Goal: Transaction & Acquisition: Purchase product/service

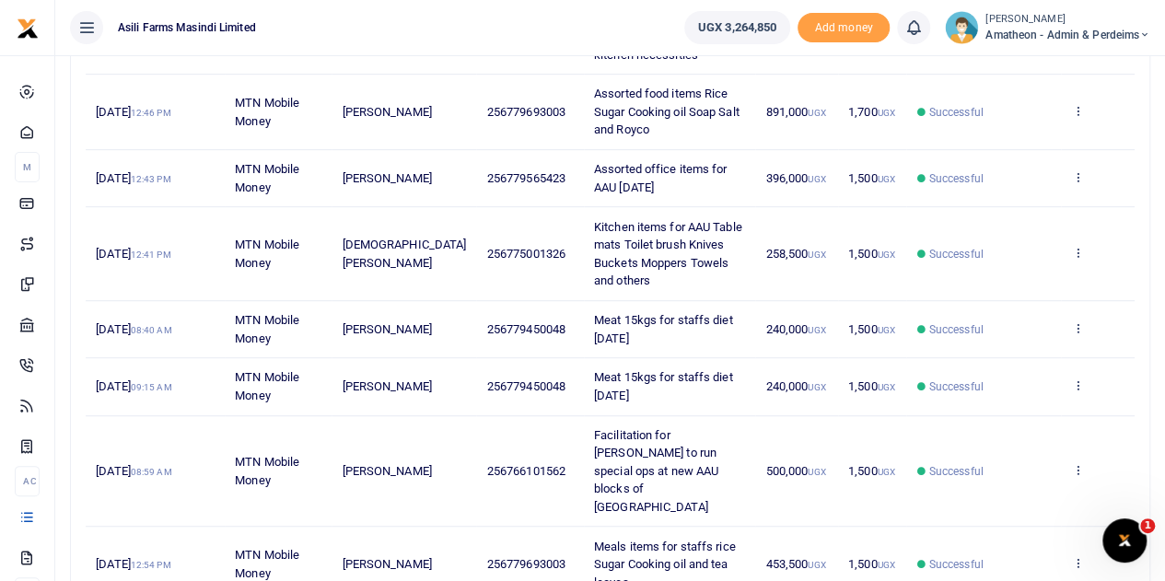
scroll to position [461, 0]
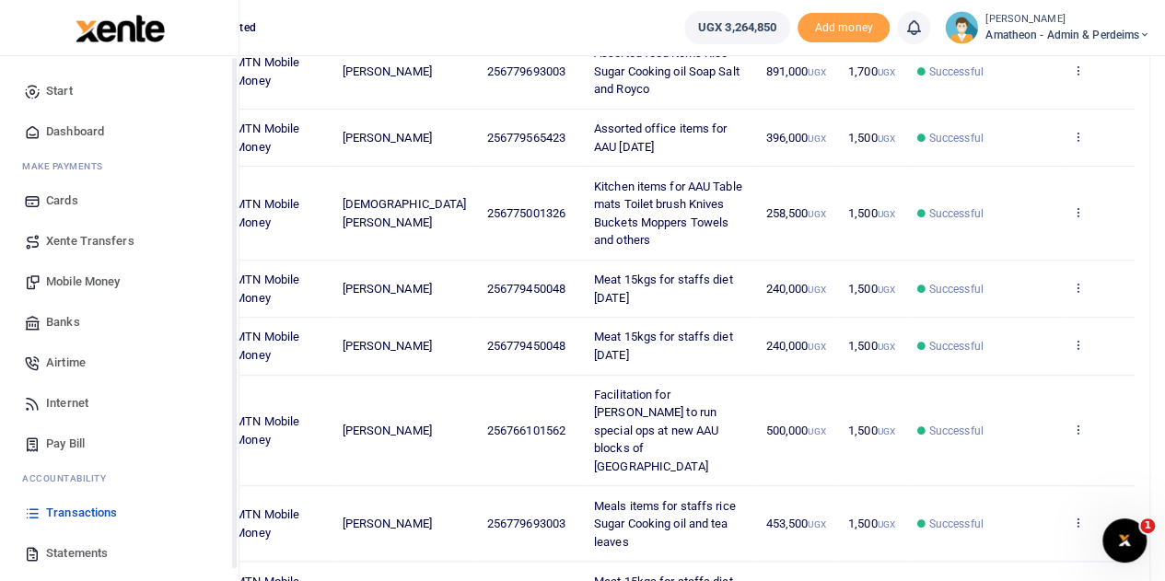
click at [64, 555] on span "Statements" at bounding box center [77, 553] width 62 height 18
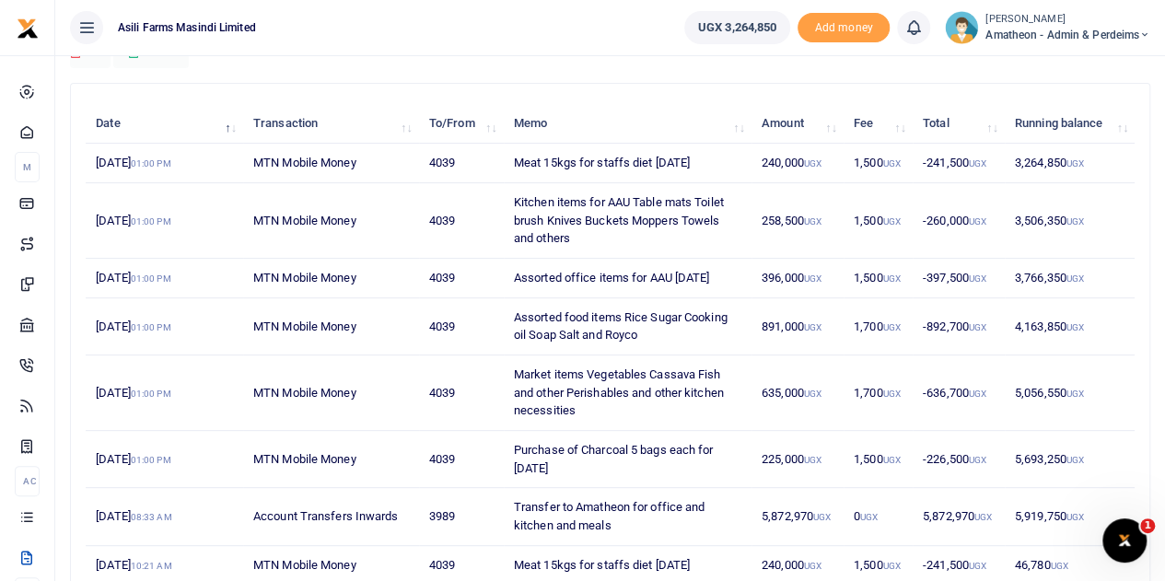
scroll to position [184, 0]
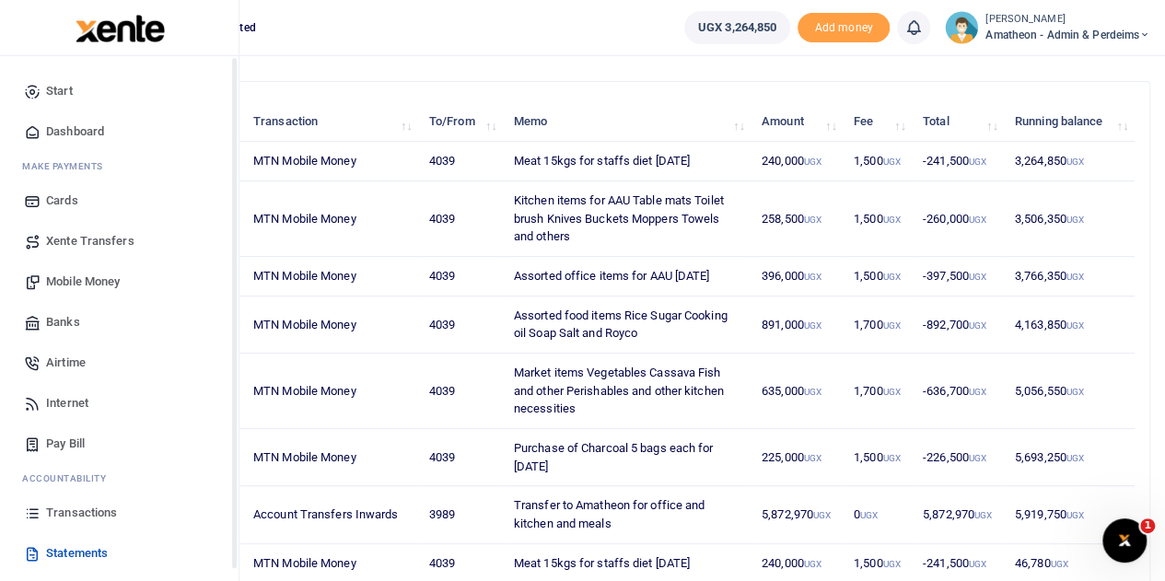
click at [48, 550] on span "Statements" at bounding box center [77, 553] width 62 height 18
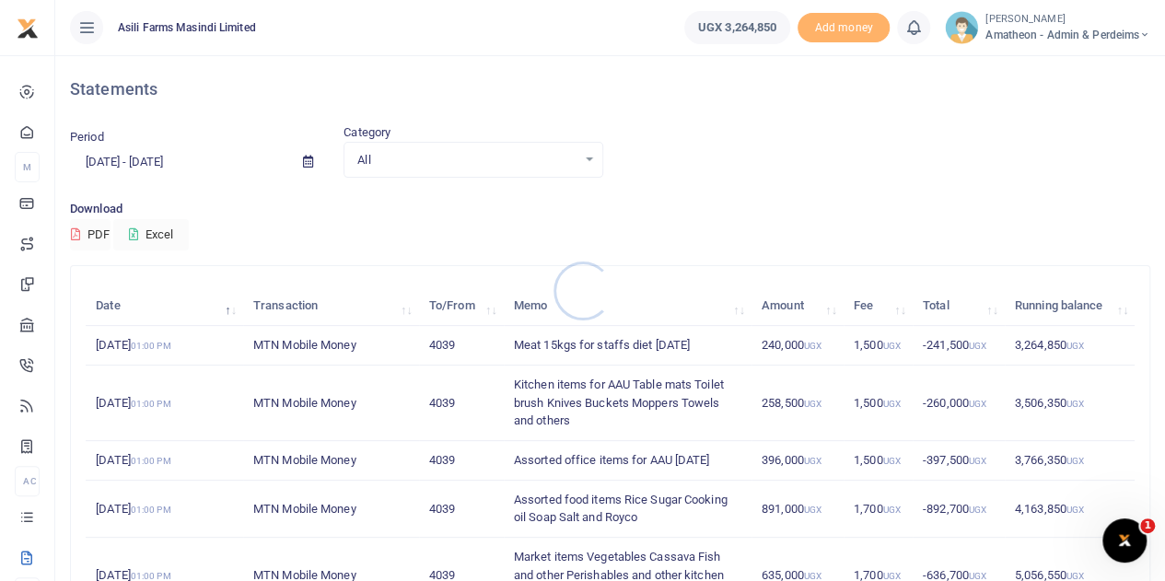
click at [311, 163] on div at bounding box center [582, 290] width 1165 height 581
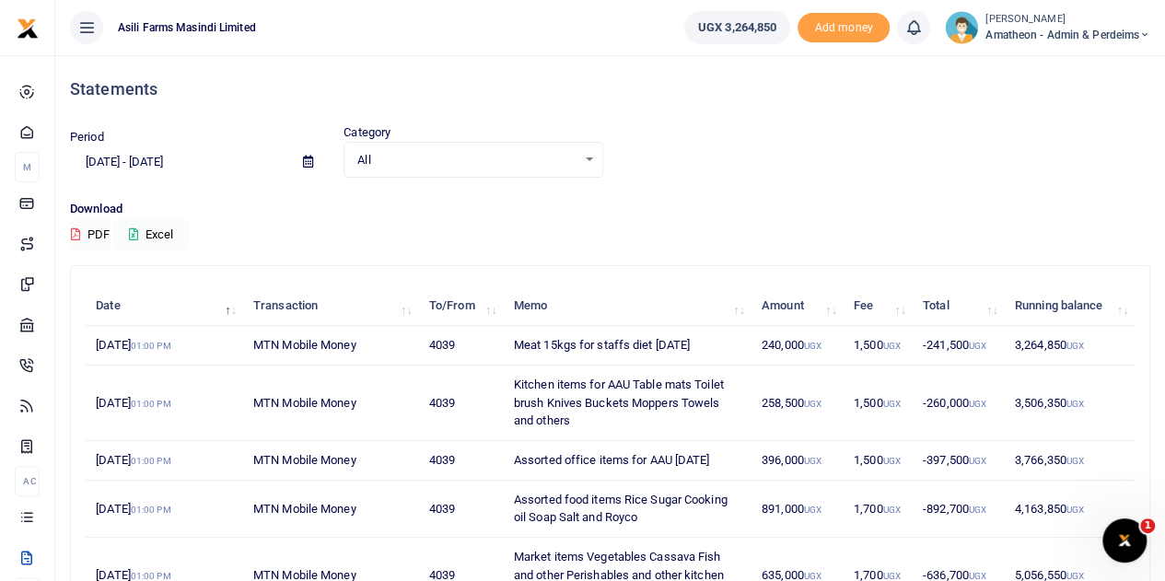
click at [308, 161] on icon at bounding box center [308, 162] width 10 height 12
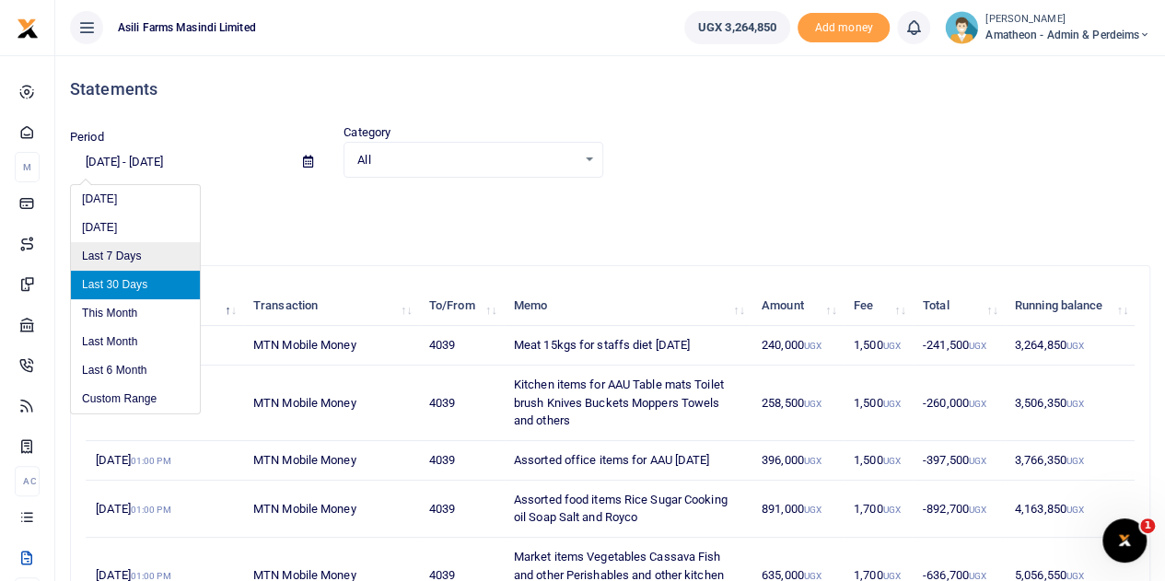
click at [113, 256] on li "Last 7 Days" at bounding box center [135, 256] width 129 height 29
type input "09/26/2025 - 10/02/2025"
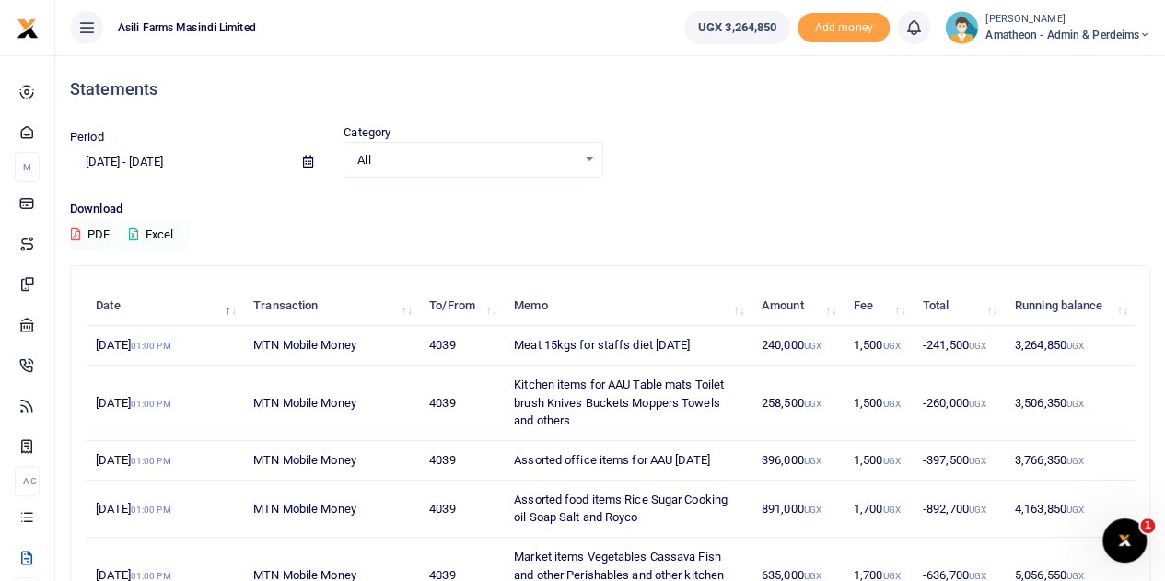
click at [149, 233] on button "Excel" at bounding box center [151, 234] width 76 height 31
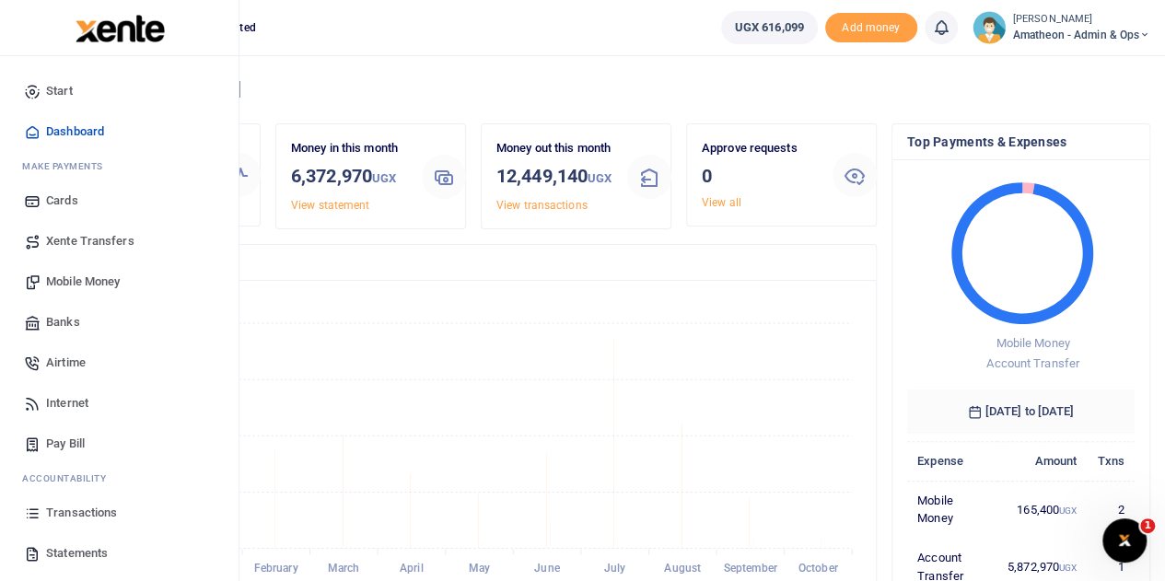
click at [55, 508] on span "Transactions" at bounding box center [81, 513] width 71 height 18
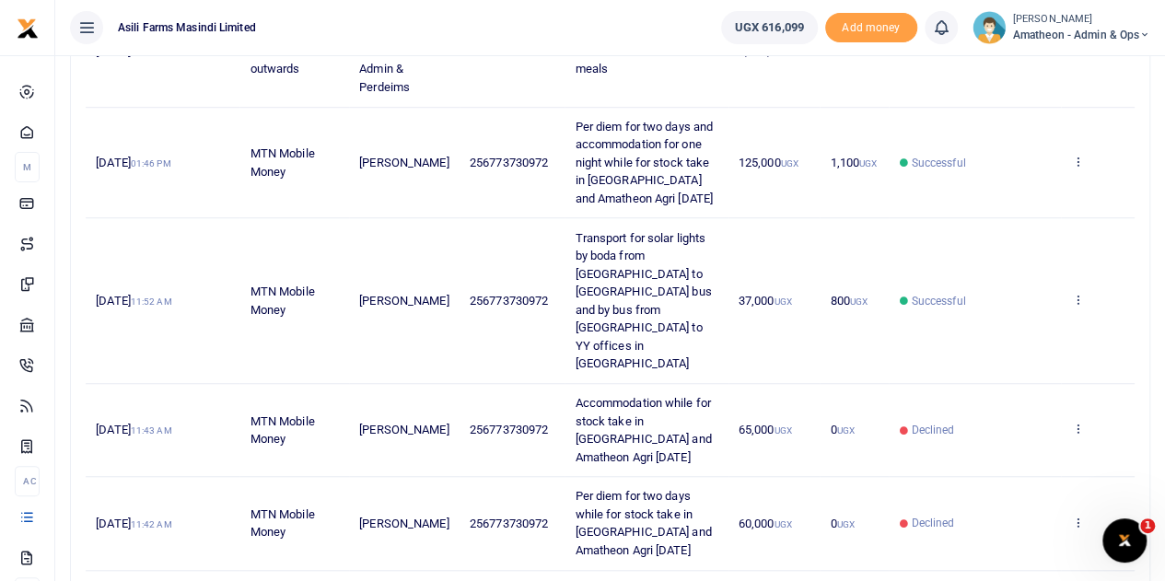
scroll to position [829, 0]
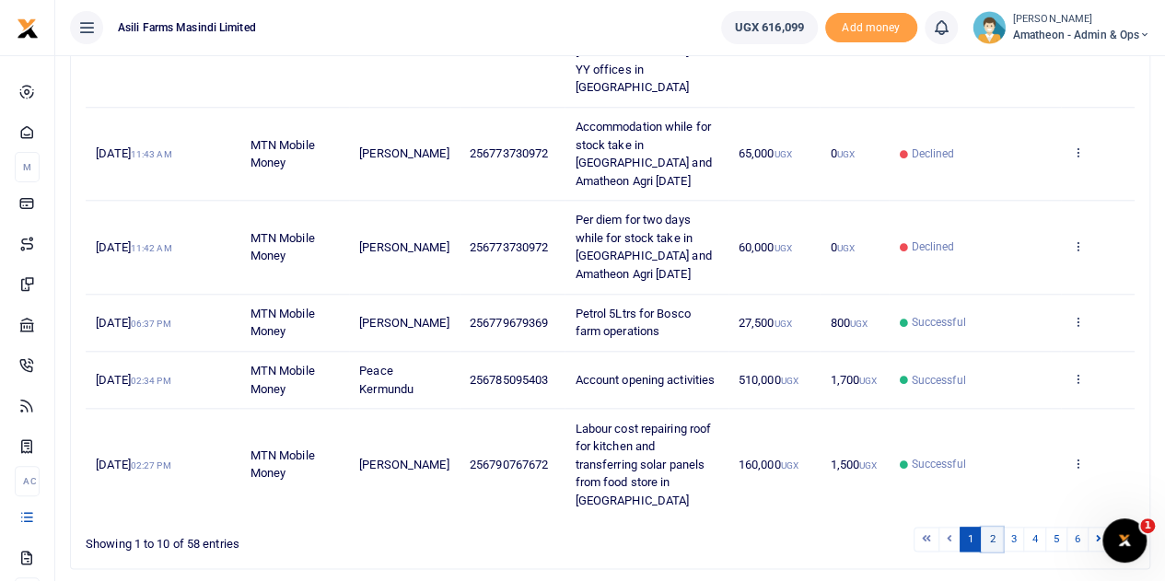
click at [993, 527] on link "2" at bounding box center [992, 539] width 22 height 25
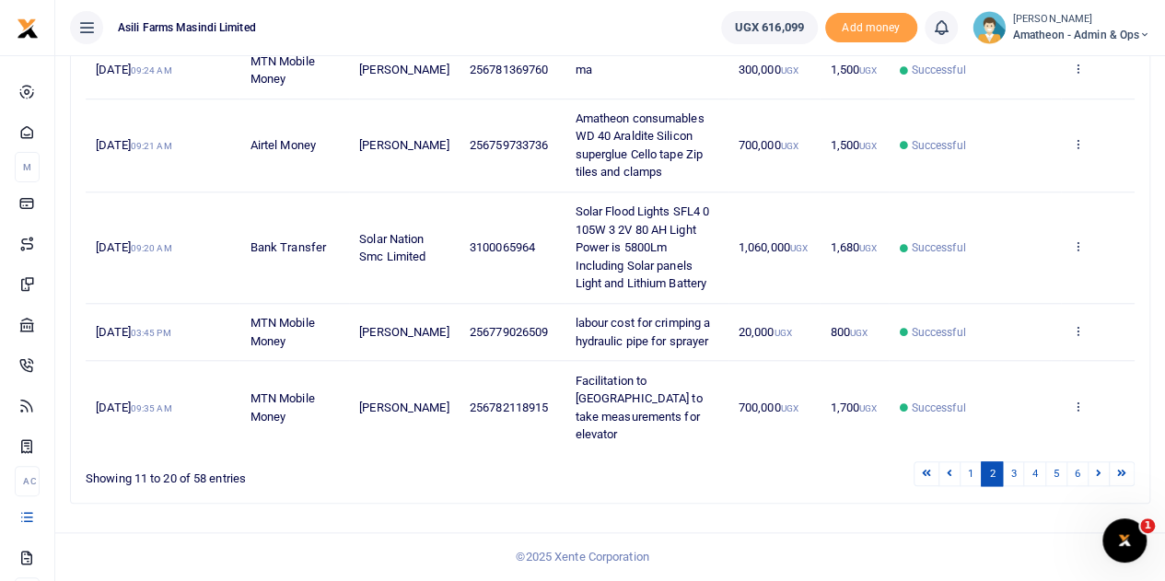
scroll to position [709, 0]
click at [1017, 470] on link "3" at bounding box center [1013, 473] width 22 height 25
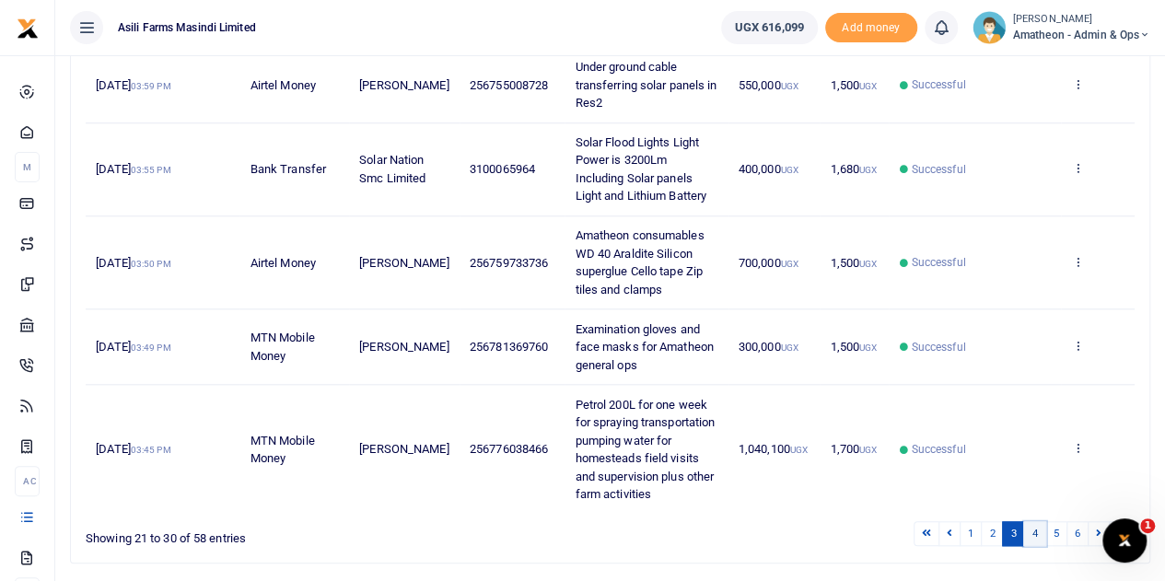
click at [1036, 546] on link "4" at bounding box center [1034, 533] width 22 height 25
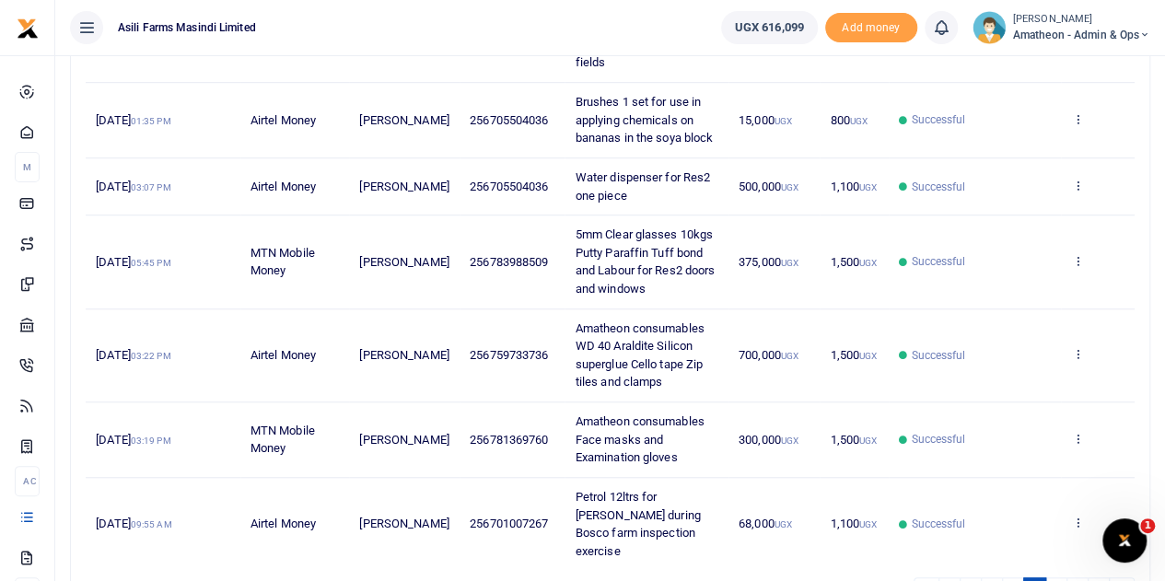
scroll to position [553, 0]
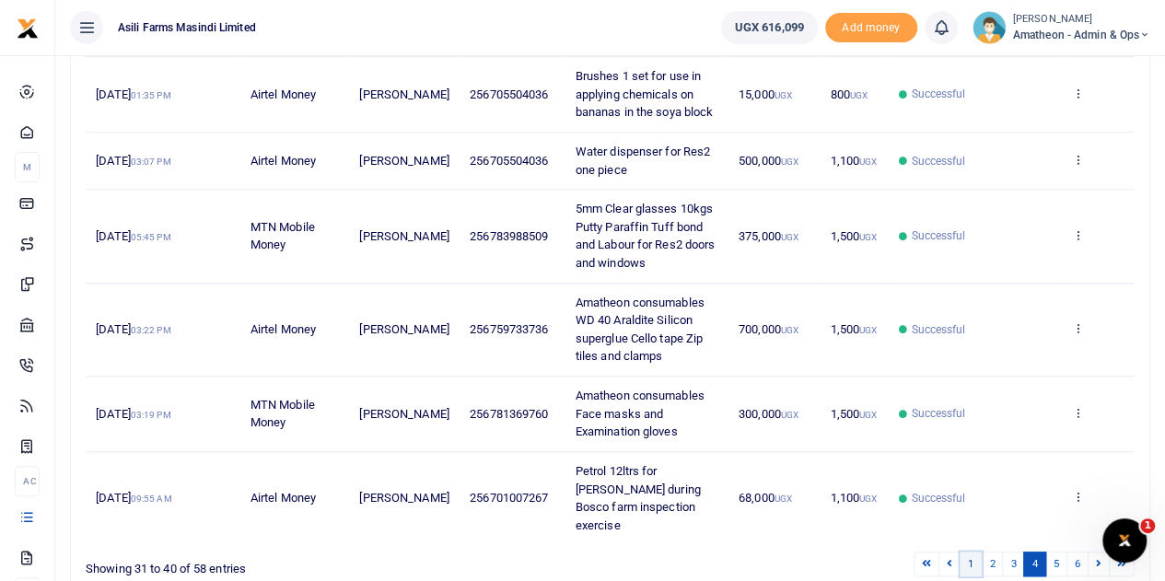
click at [972, 552] on link "1" at bounding box center [971, 564] width 22 height 25
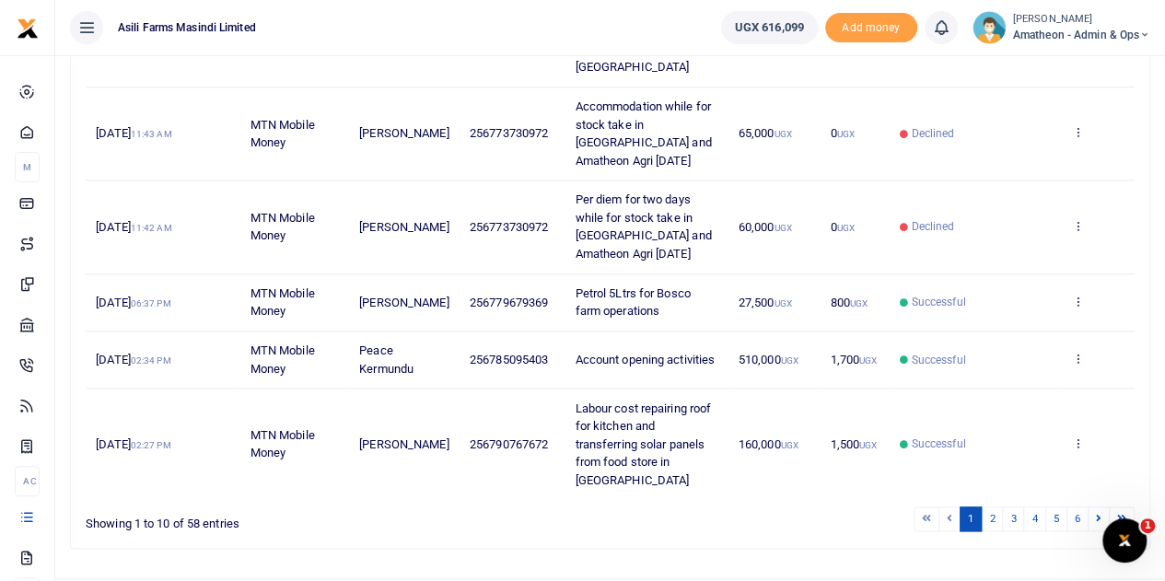
scroll to position [853, 0]
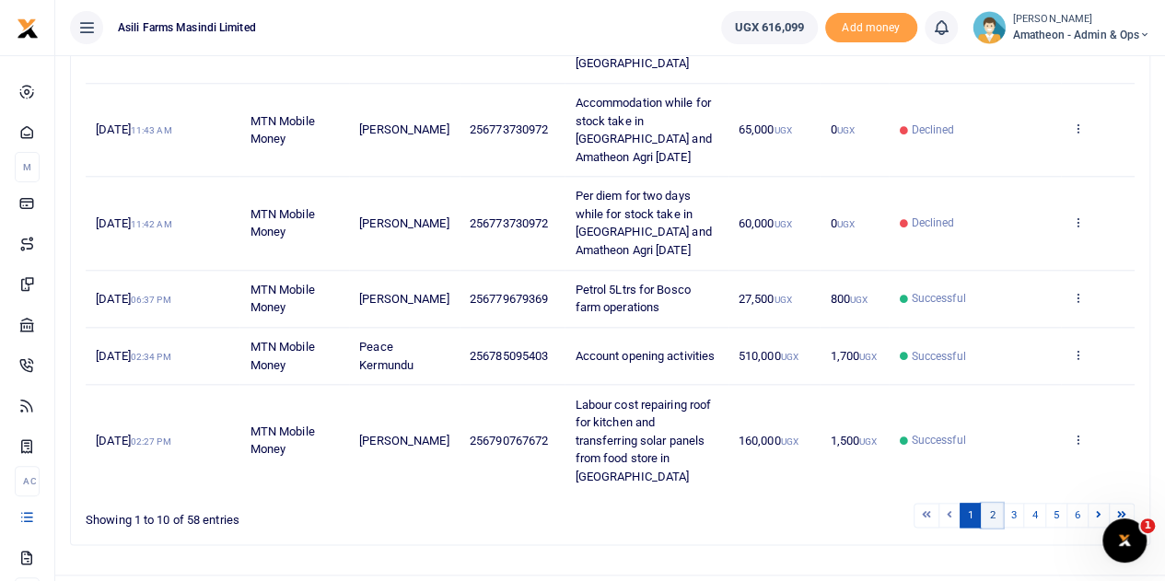
click at [995, 503] on link "2" at bounding box center [992, 515] width 22 height 25
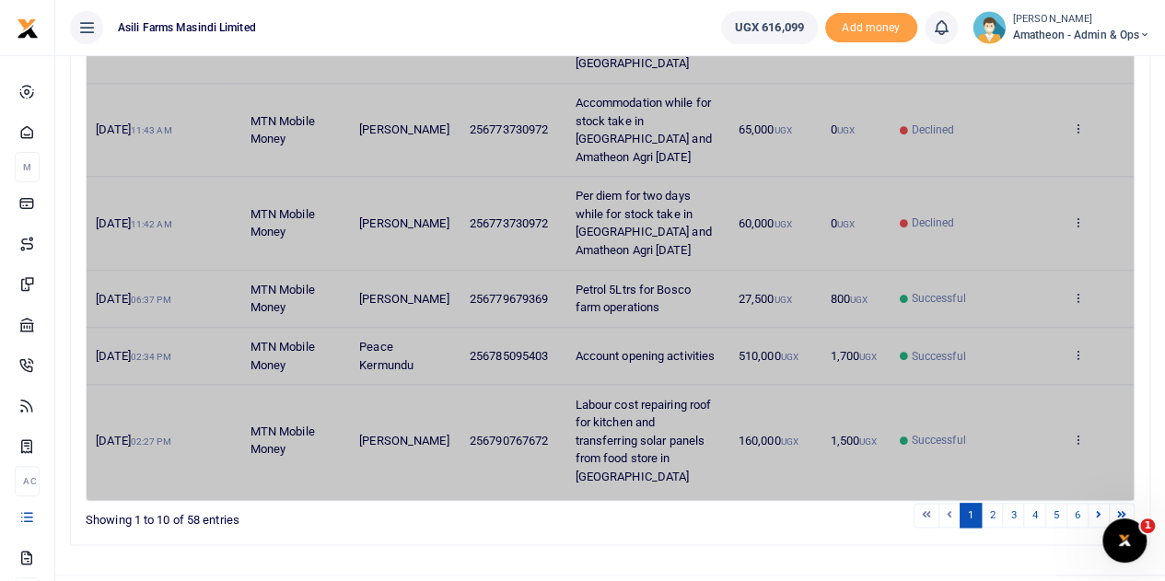
scroll to position [709, 0]
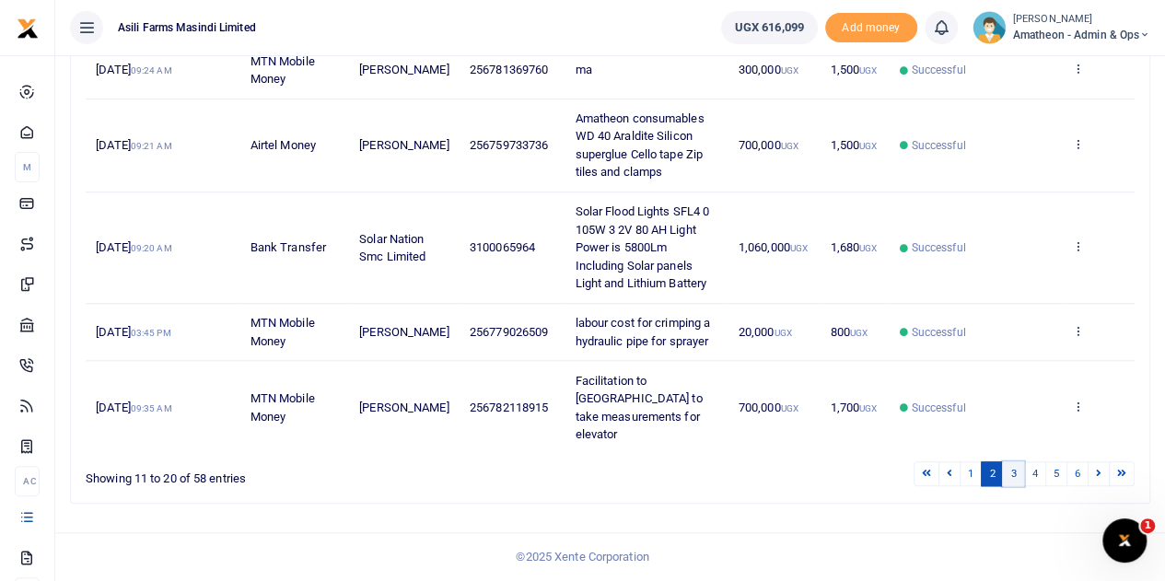
click at [1017, 478] on link "3" at bounding box center [1013, 473] width 22 height 25
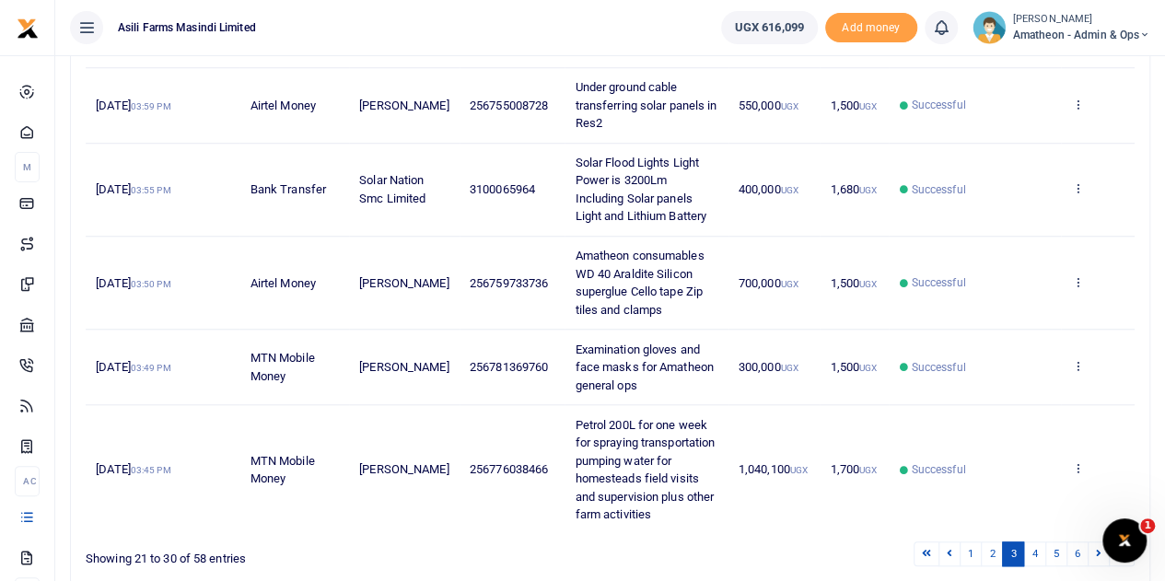
scroll to position [781, 0]
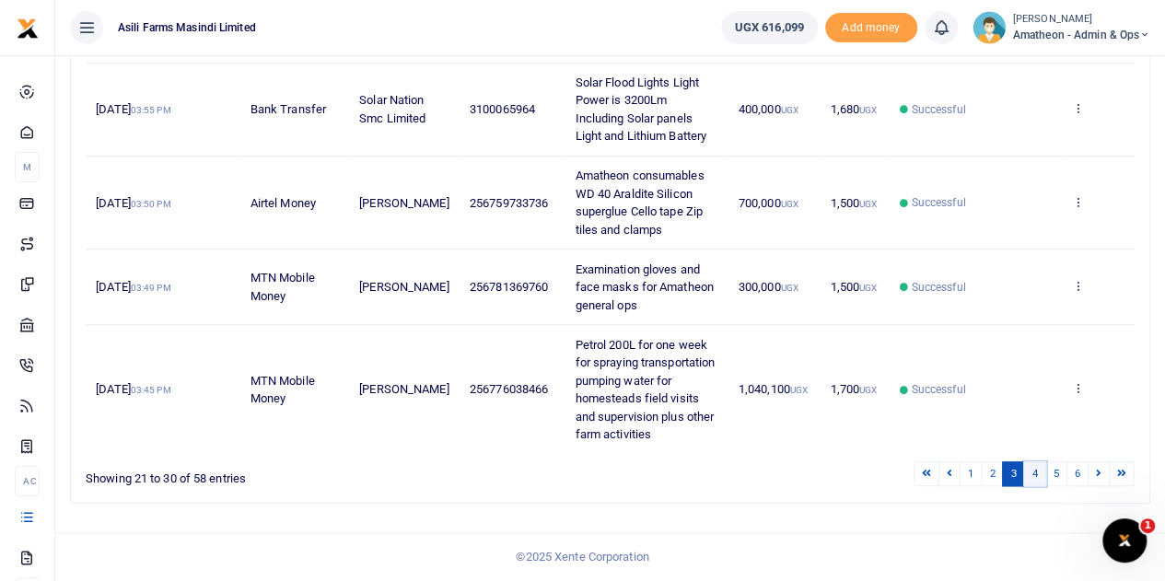
click at [1040, 472] on link "4" at bounding box center [1034, 473] width 22 height 25
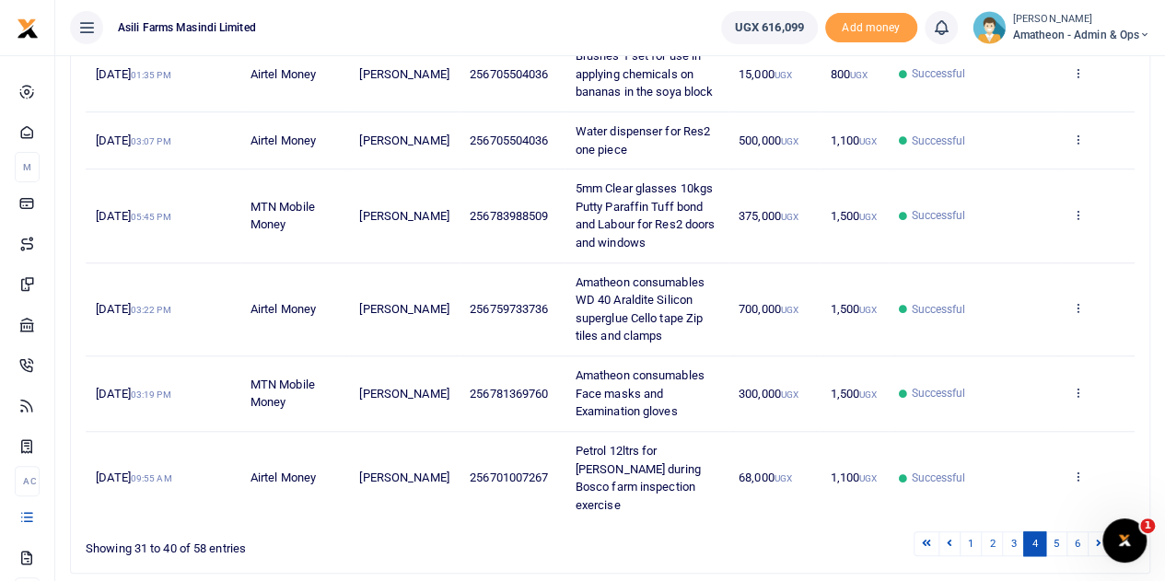
scroll to position [601, 0]
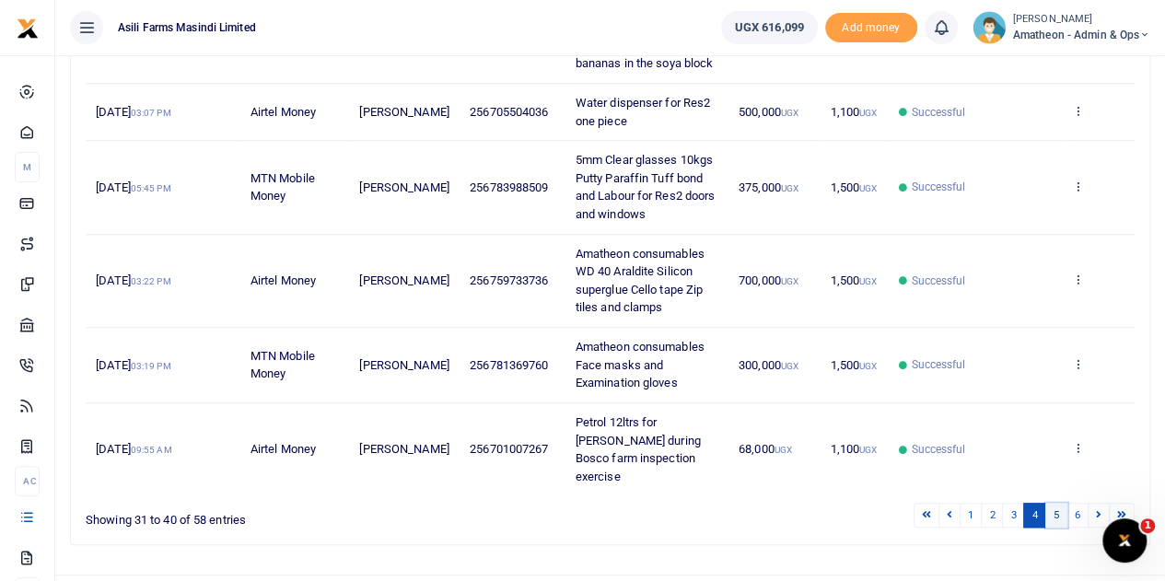
click at [1059, 503] on link "5" at bounding box center [1056, 515] width 22 height 25
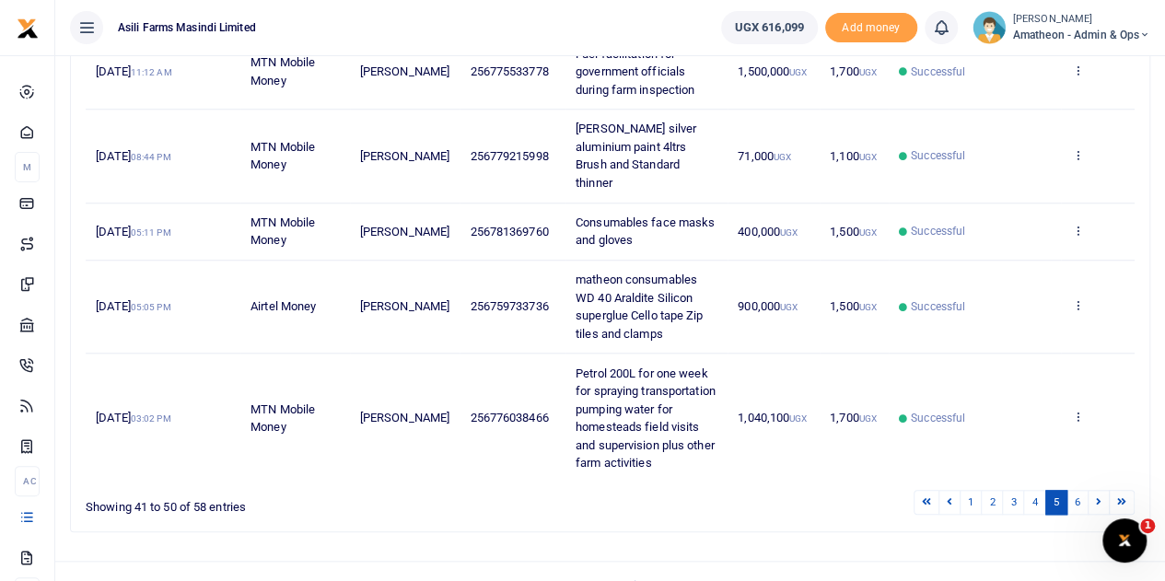
scroll to position [781, 0]
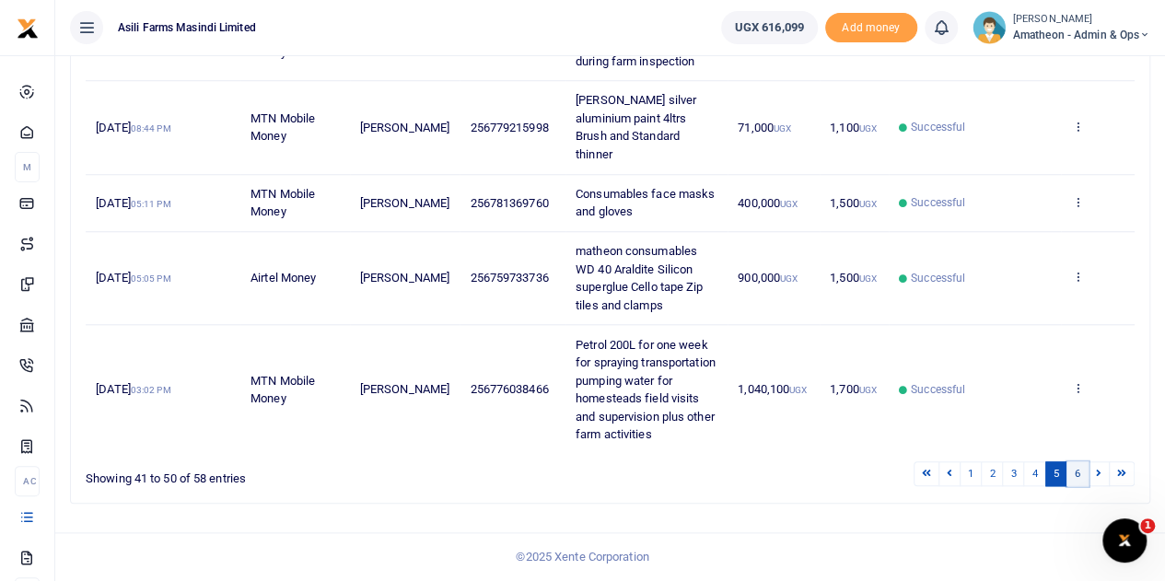
click at [1083, 473] on link "6" at bounding box center [1078, 473] width 22 height 25
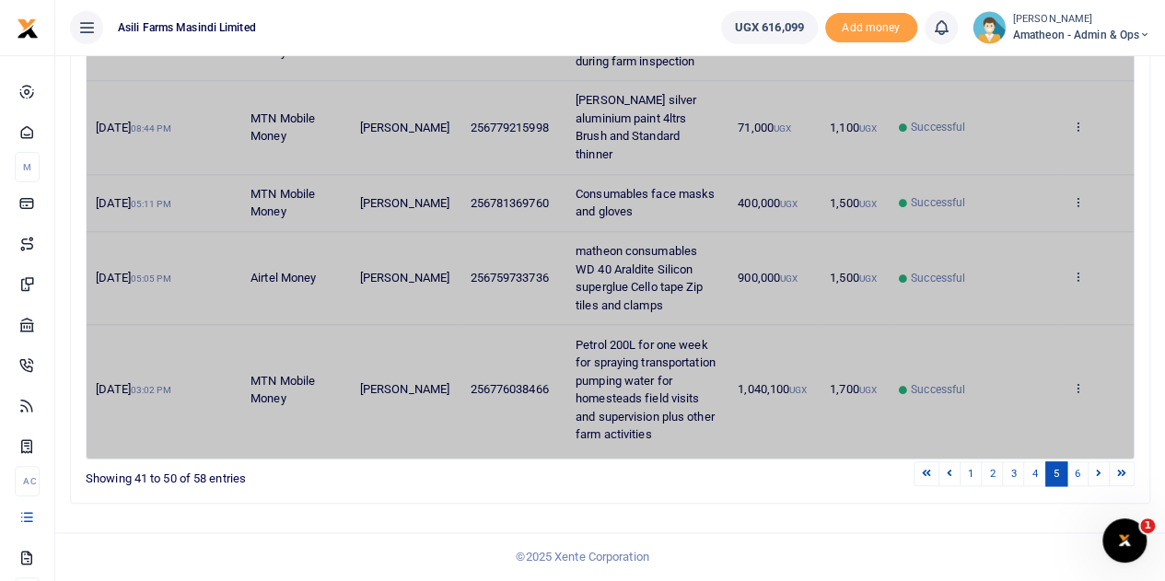
scroll to position [415, 0]
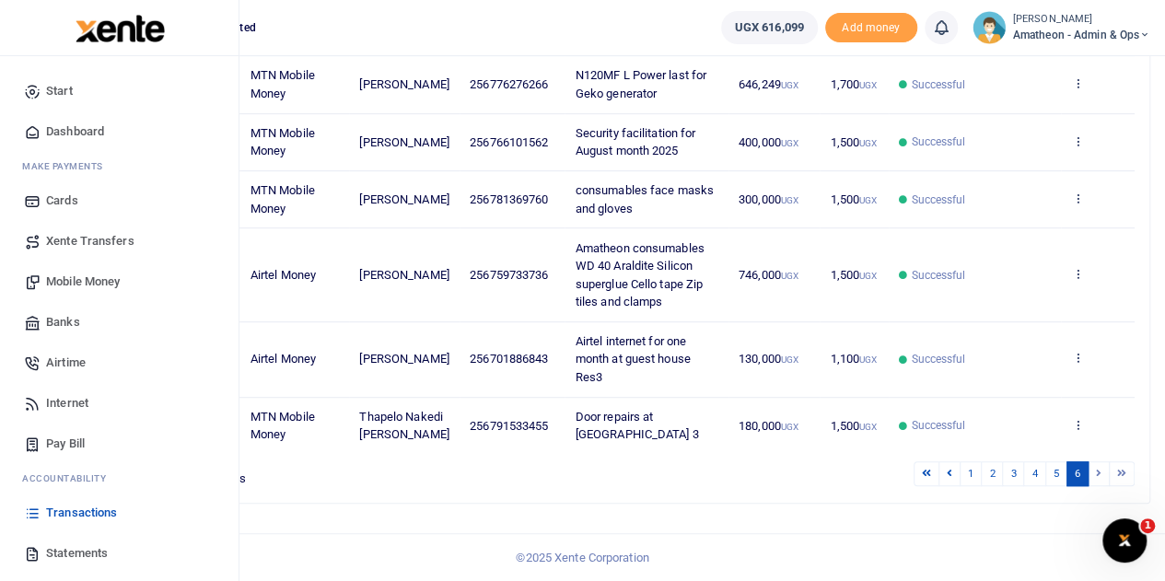
click at [32, 550] on icon at bounding box center [32, 553] width 17 height 17
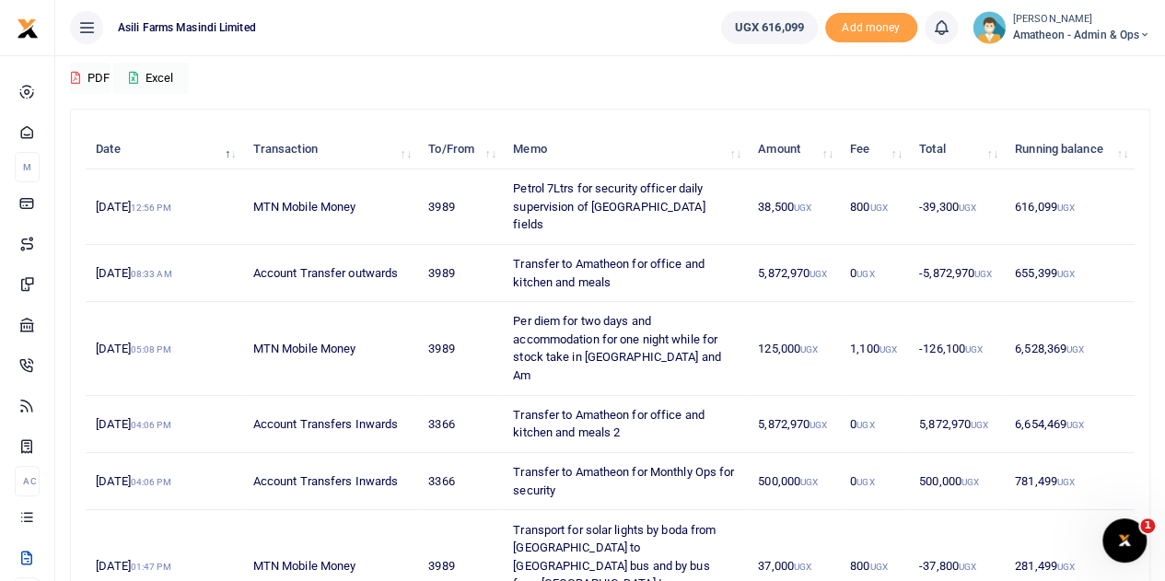
scroll to position [184, 0]
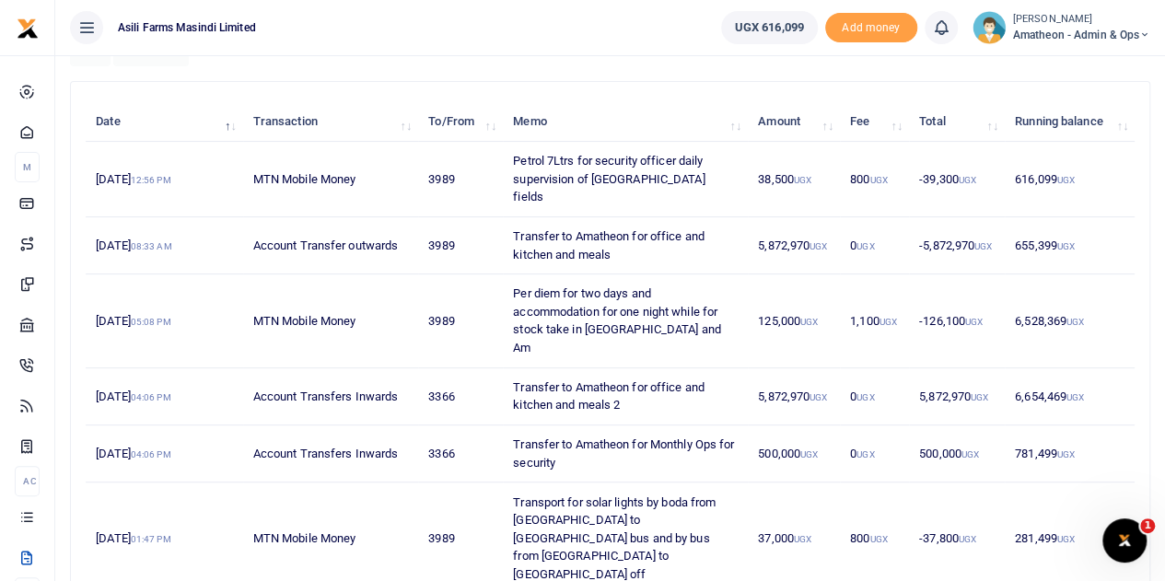
click at [577, 426] on td "Transfer to Amatheon for Monthly Ops for security" at bounding box center [625, 454] width 245 height 57
drag, startPoint x: 654, startPoint y: 407, endPoint x: 718, endPoint y: 442, distance: 72.6
click at [718, 442] on td "Transfer to Amatheon for Monthly Ops for security" at bounding box center [625, 454] width 245 height 57
copy td "Monthly Ops for security"
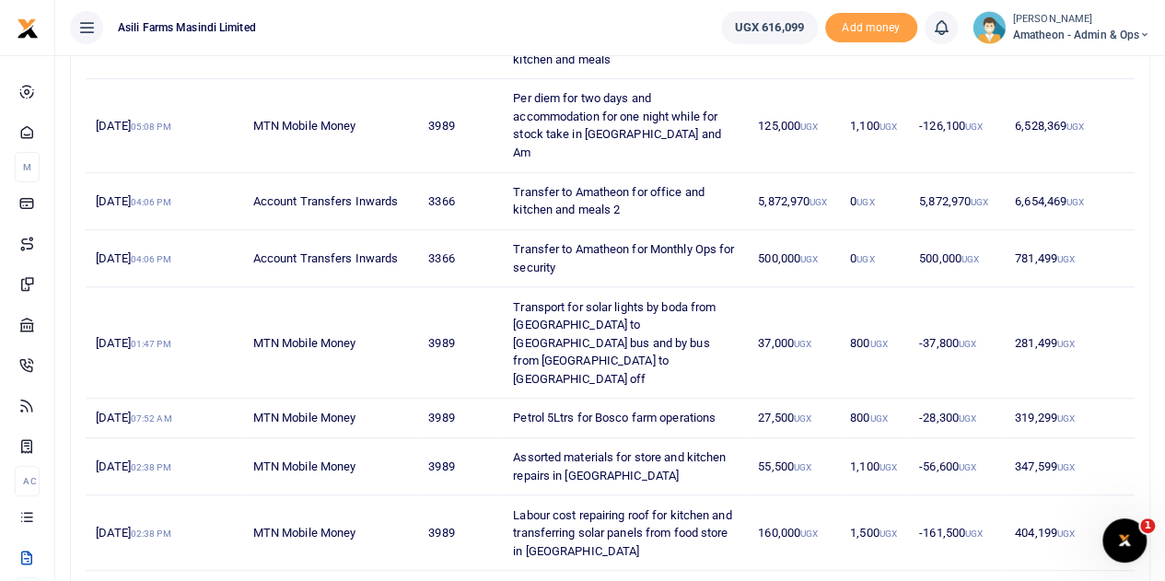
scroll to position [458, 0]
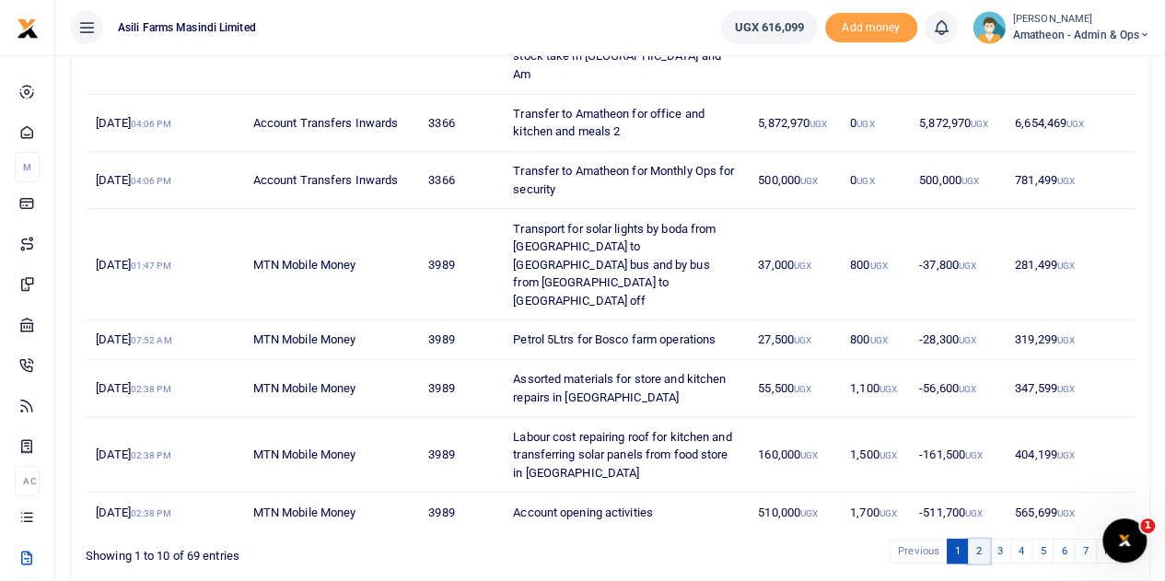
click at [980, 539] on link "2" at bounding box center [979, 551] width 22 height 25
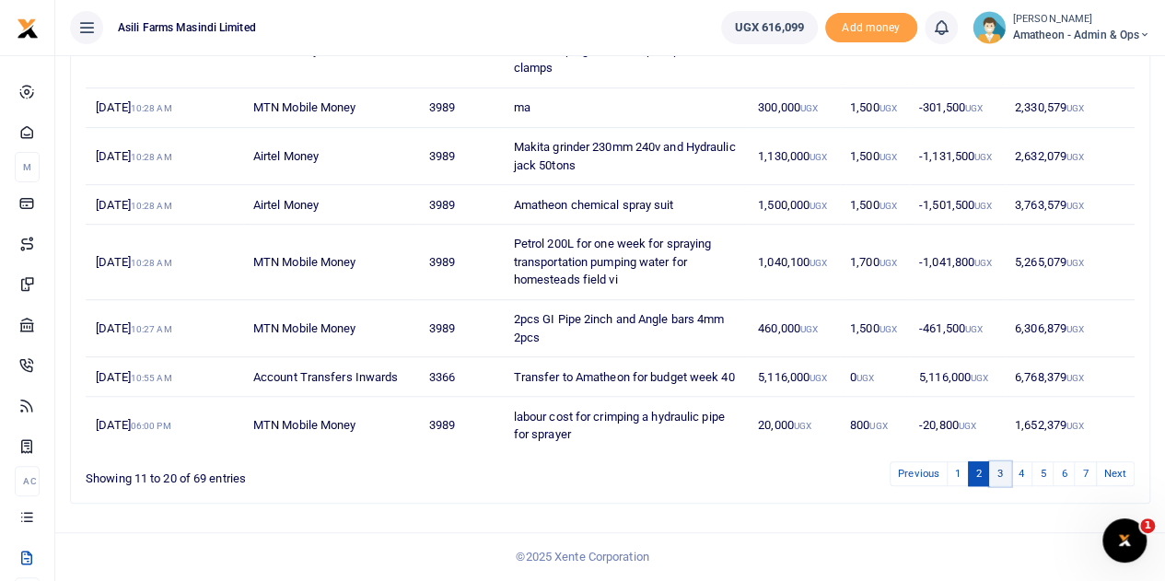
click at [1003, 472] on link "3" at bounding box center [1000, 473] width 22 height 25
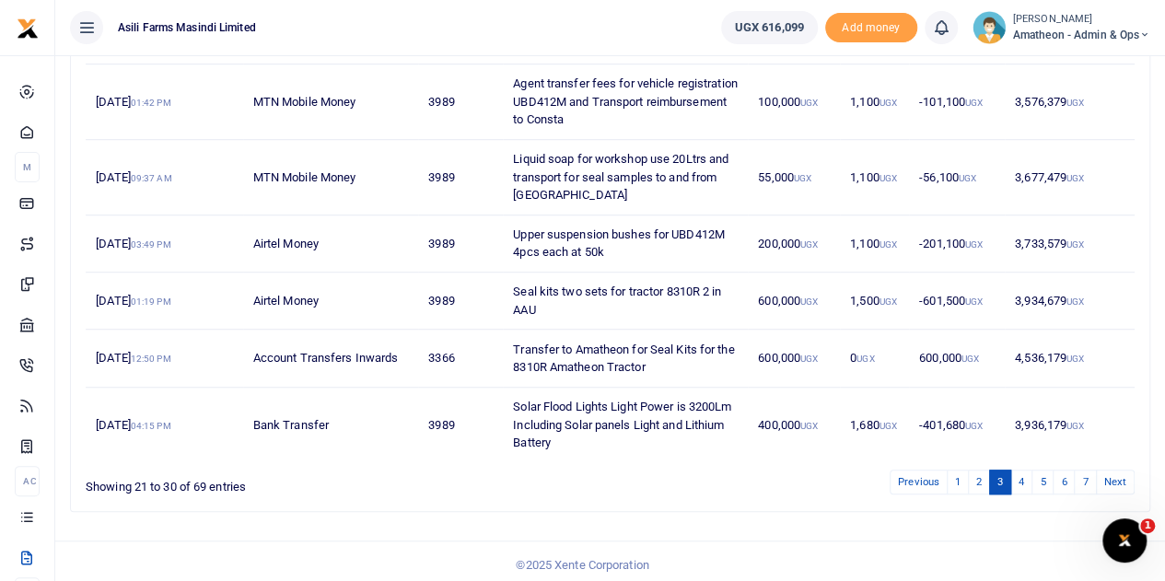
scroll to position [512, 0]
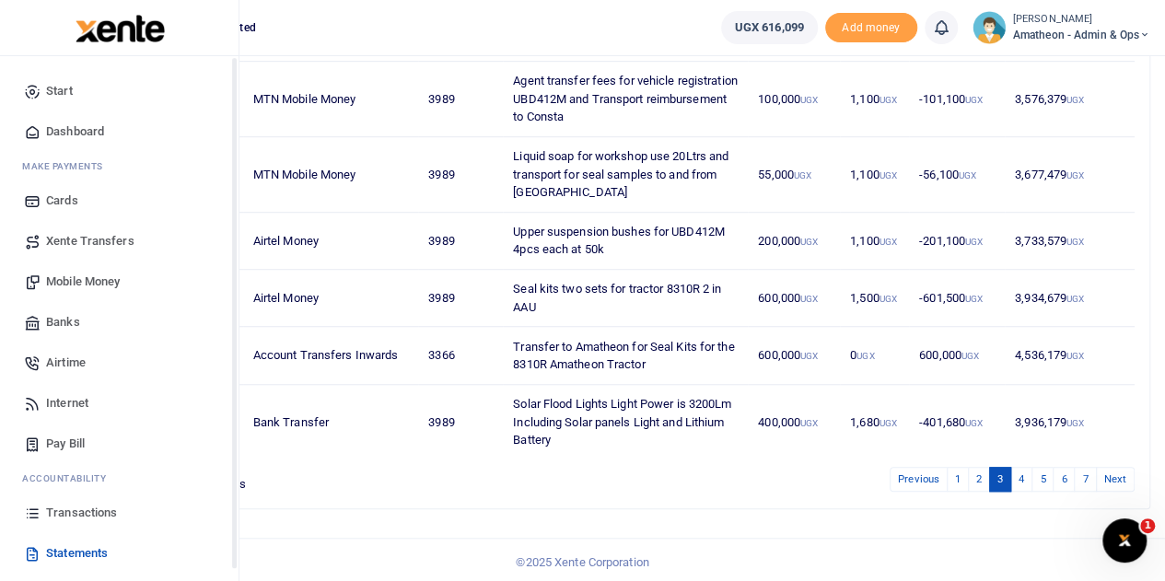
click at [42, 517] on link "Transactions" at bounding box center [119, 513] width 209 height 41
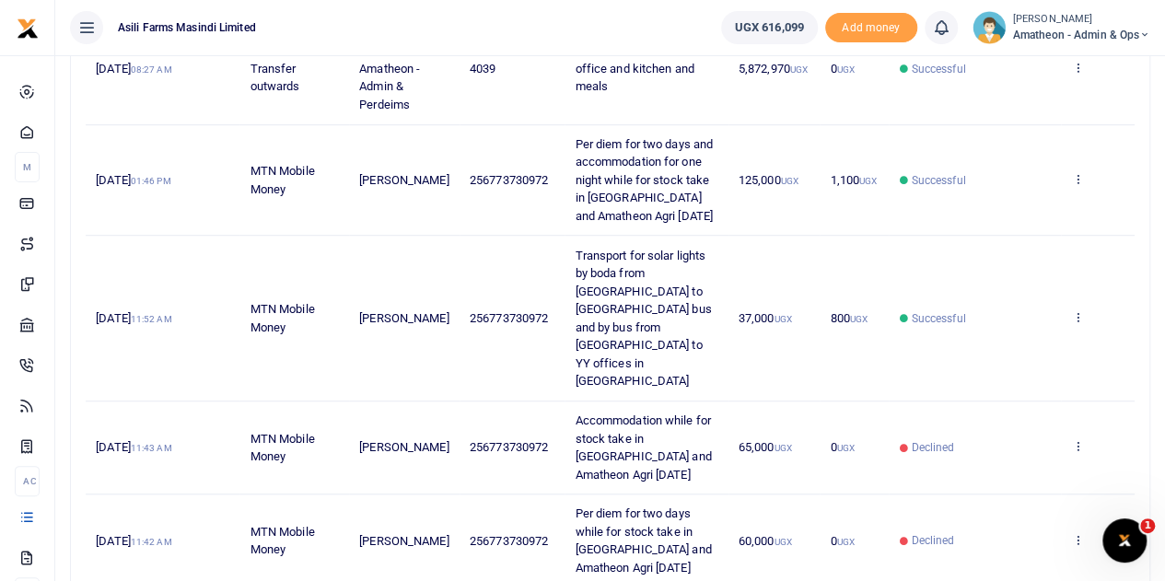
scroll to position [853, 0]
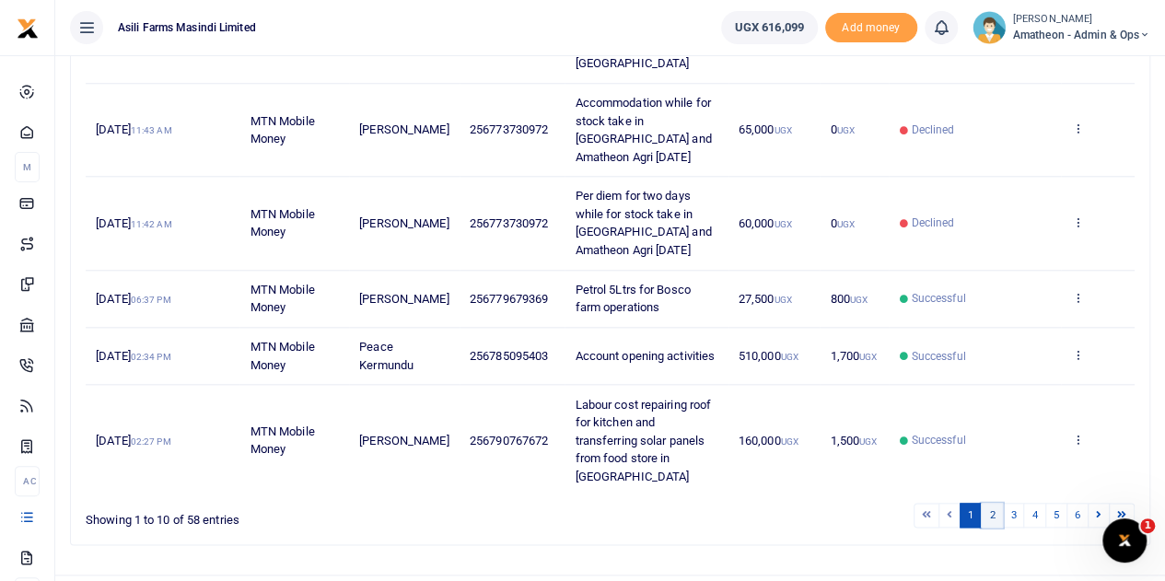
click at [996, 503] on link "2" at bounding box center [992, 515] width 22 height 25
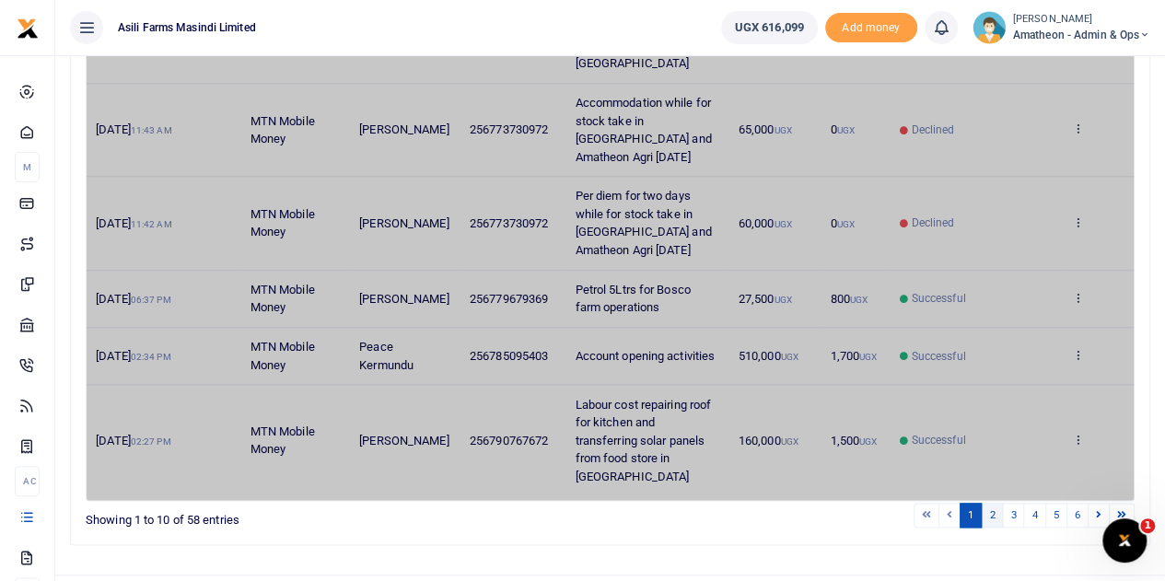
scroll to position [709, 0]
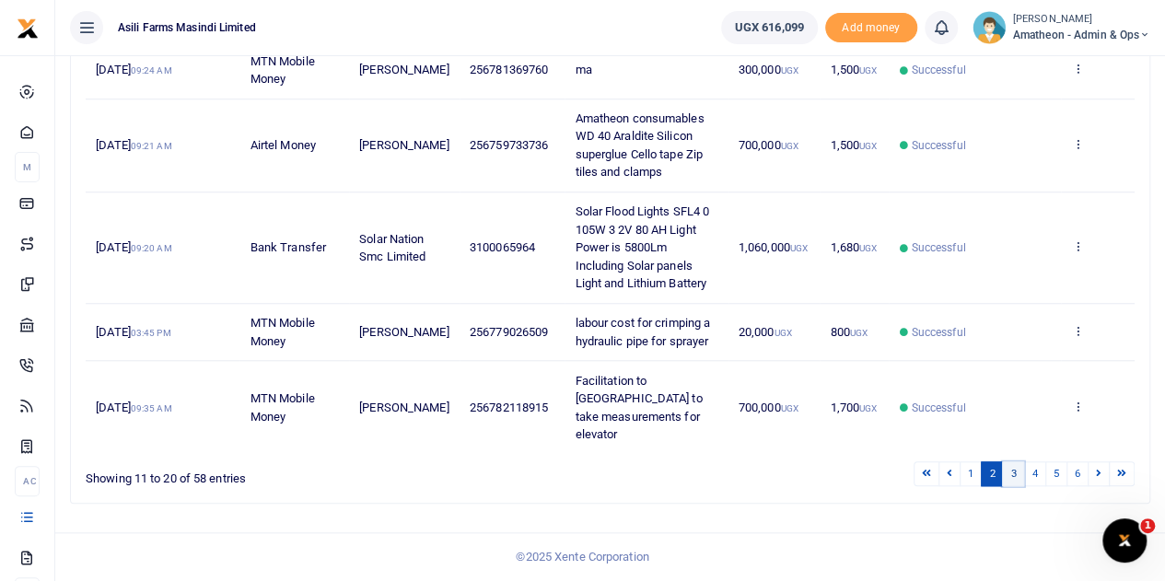
click at [1015, 473] on link "3" at bounding box center [1013, 473] width 22 height 25
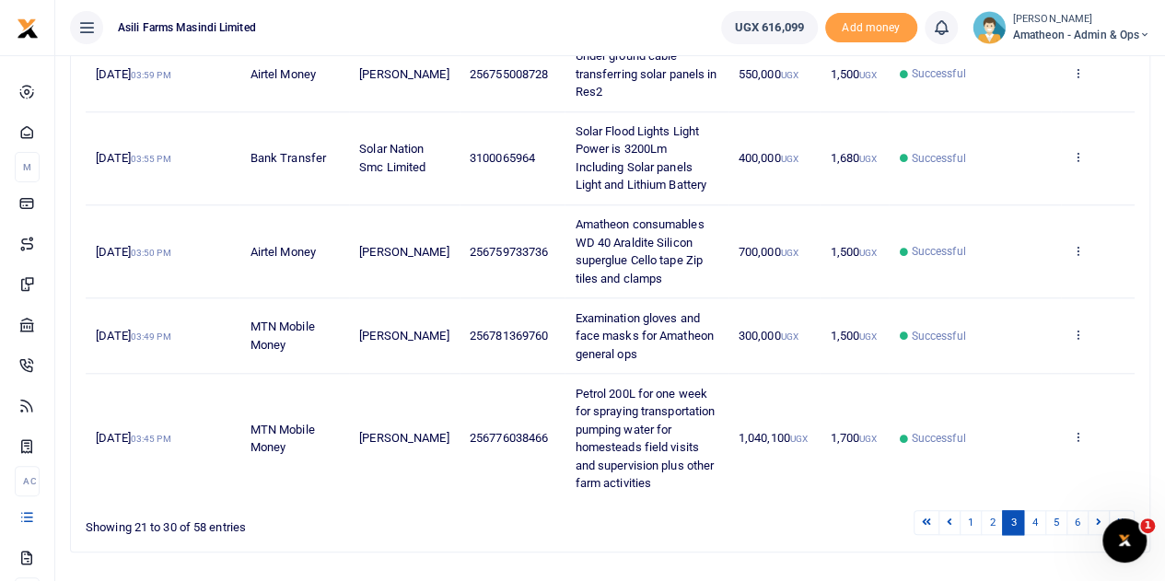
scroll to position [781, 0]
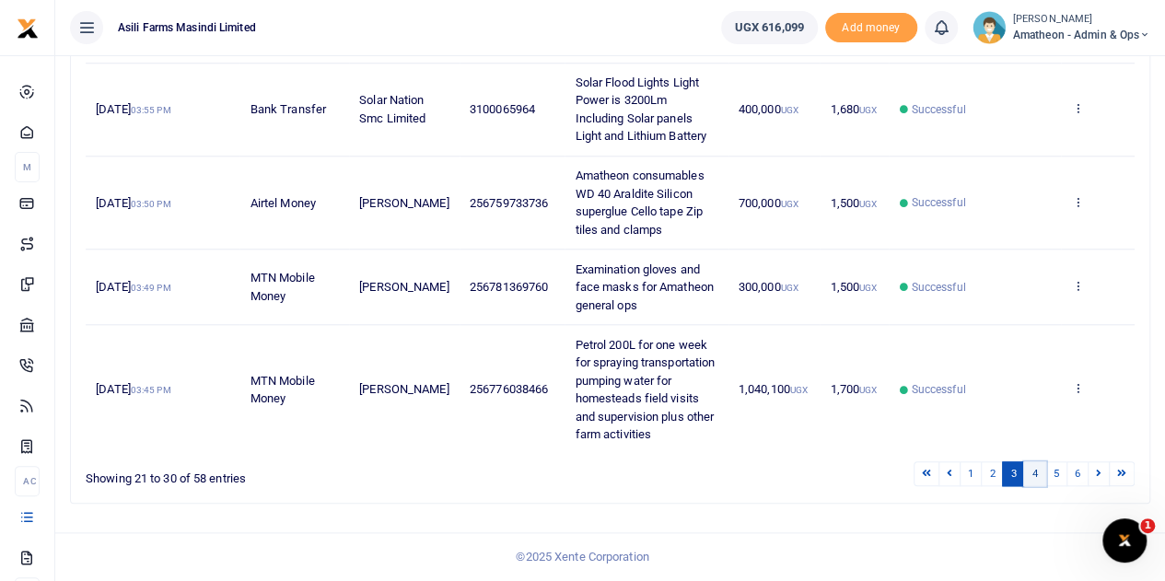
click at [1034, 476] on link "4" at bounding box center [1034, 473] width 22 height 25
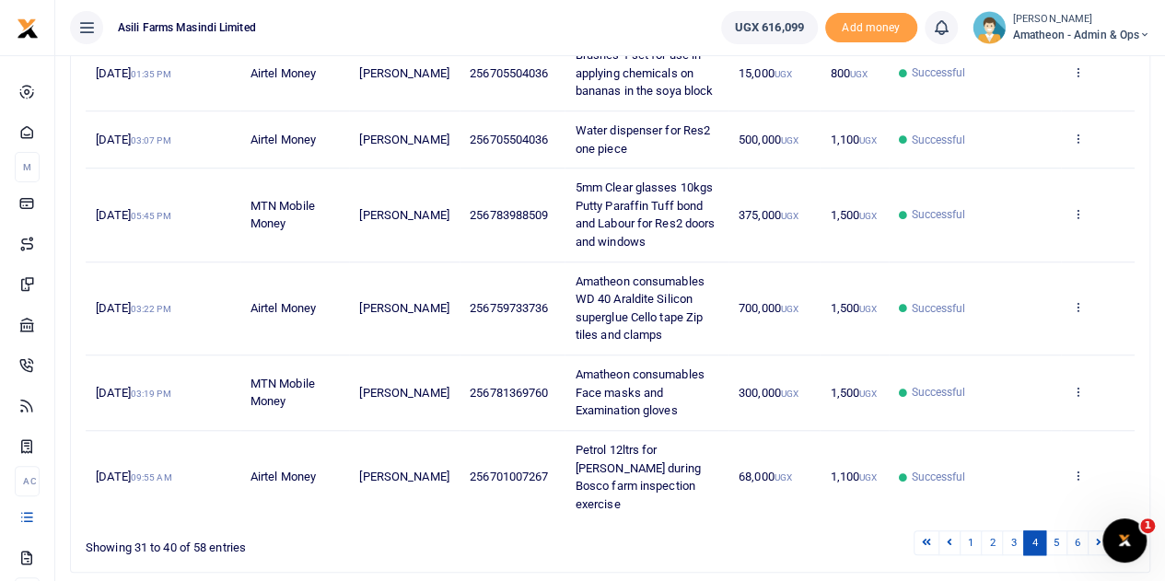
scroll to position [601, 0]
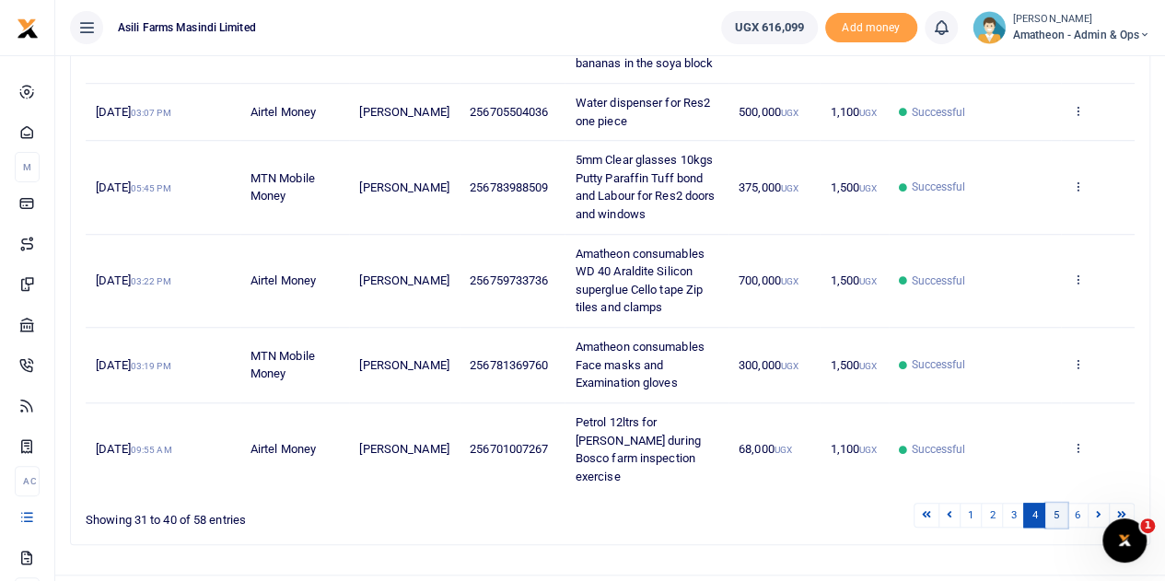
click at [1057, 503] on link "5" at bounding box center [1056, 515] width 22 height 25
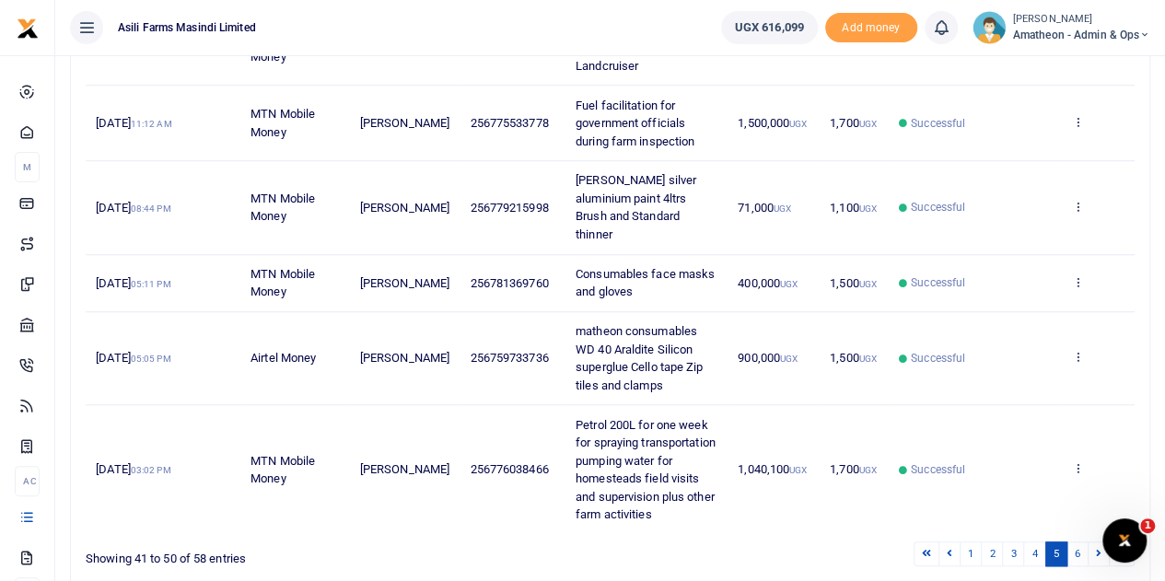
scroll to position [781, 0]
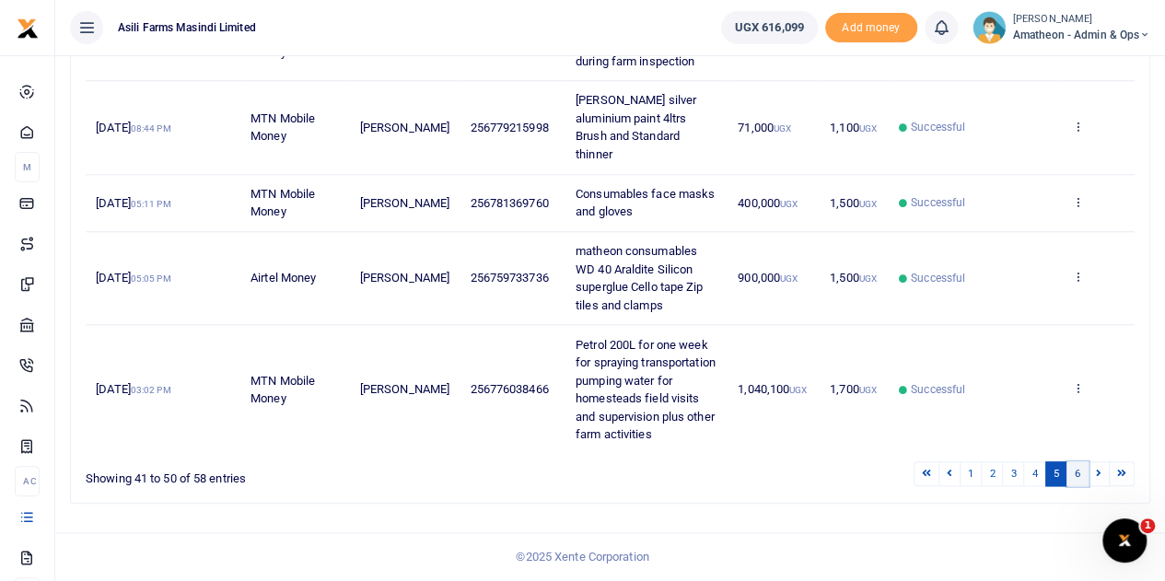
click at [1078, 471] on link "6" at bounding box center [1078, 473] width 22 height 25
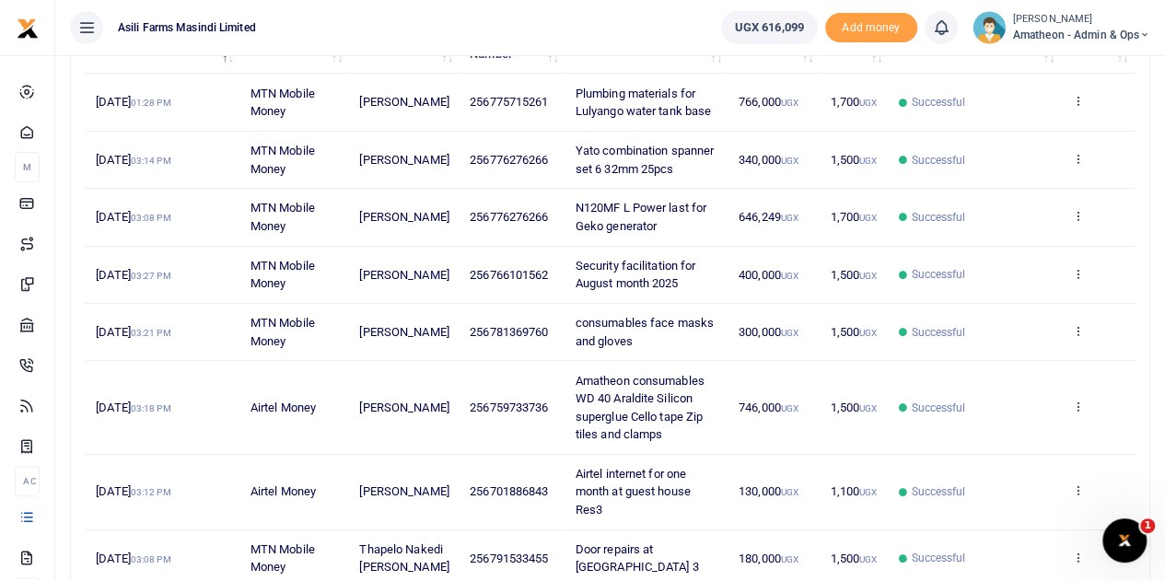
scroll to position [231, 0]
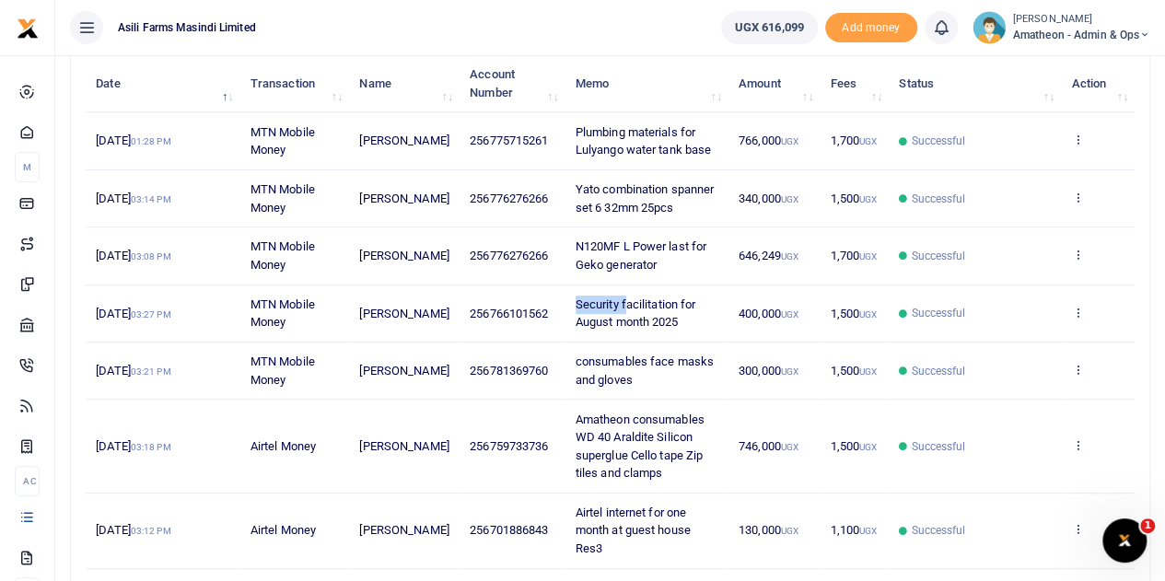
drag, startPoint x: 573, startPoint y: 301, endPoint x: 622, endPoint y: 307, distance: 49.1
click at [622, 307] on span "Security facilitation for August month 2025" at bounding box center [636, 314] width 121 height 32
drag, startPoint x: 489, startPoint y: 307, endPoint x: 547, endPoint y: 317, distance: 58.9
click at [547, 317] on span "256766101562" at bounding box center [509, 314] width 78 height 14
copy span "766101562"
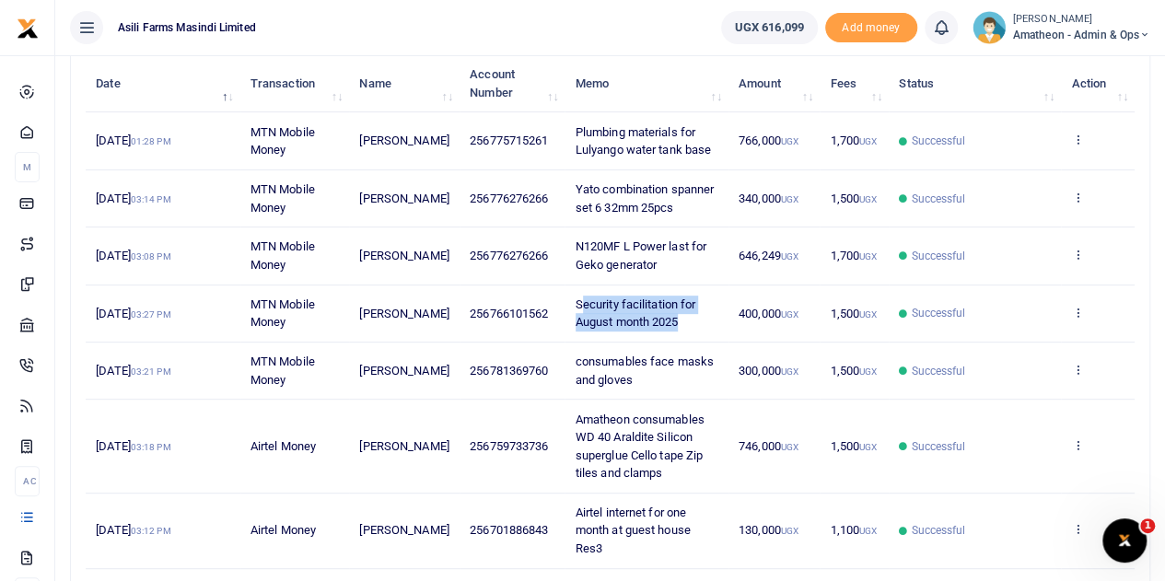
drag, startPoint x: 576, startPoint y: 298, endPoint x: 687, endPoint y: 322, distance: 114.2
click at [687, 322] on td "Security facilitation for August month 2025" at bounding box center [646, 314] width 163 height 57
copy span "ecurity facilitation for August month 2025"
drag, startPoint x: 572, startPoint y: 298, endPoint x: 687, endPoint y: 321, distance: 117.6
click at [687, 321] on td "Security facilitation for August month 2025" at bounding box center [646, 314] width 163 height 57
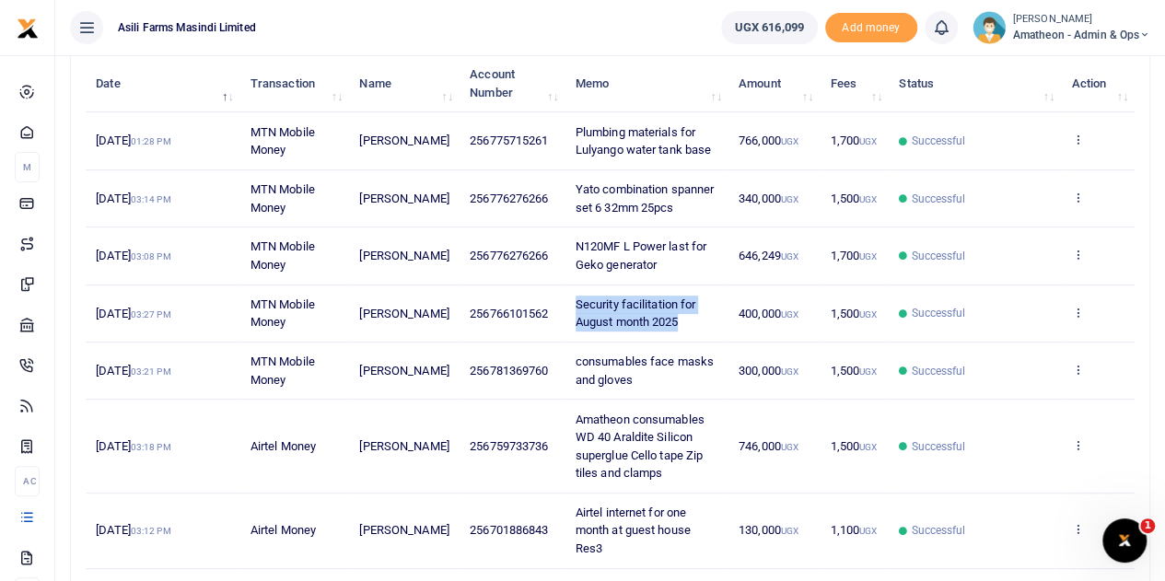
copy span "Security facilitation for August month 2025"
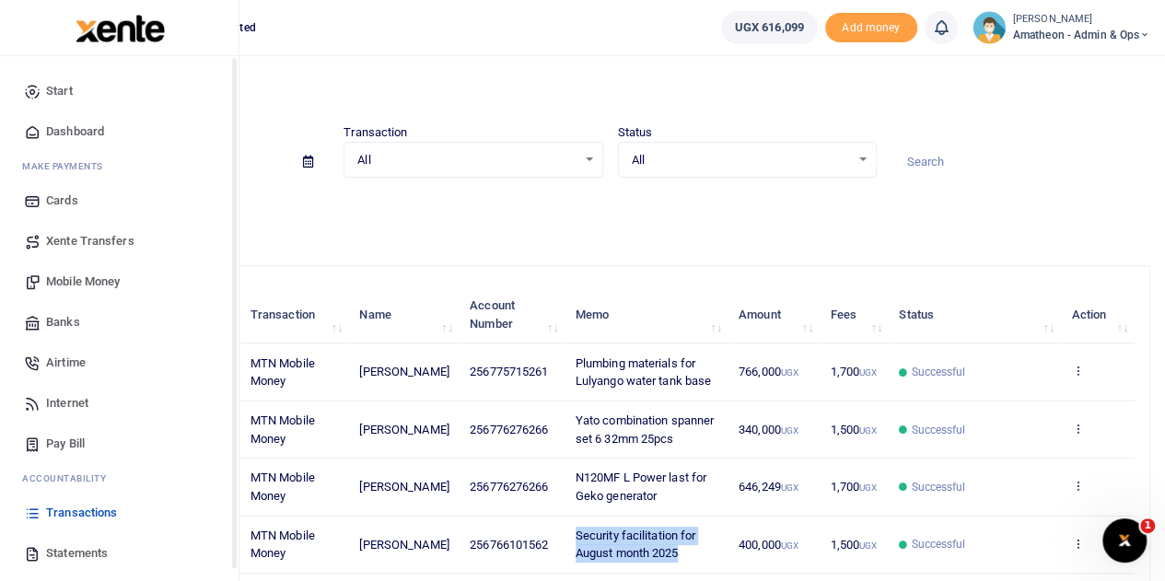
click at [37, 553] on icon at bounding box center [32, 553] width 17 height 17
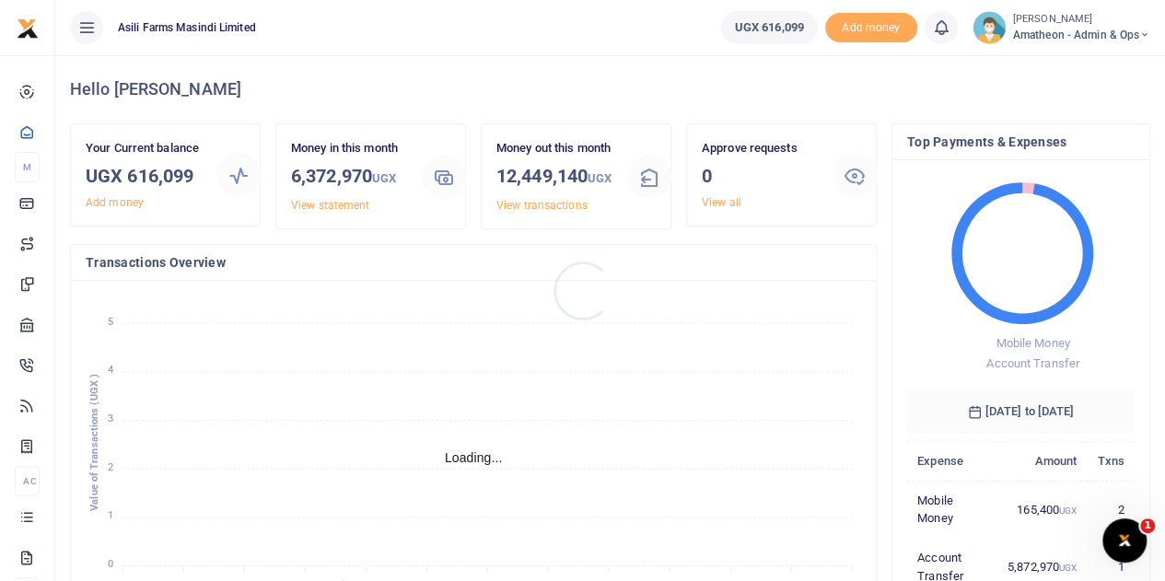
scroll to position [15, 15]
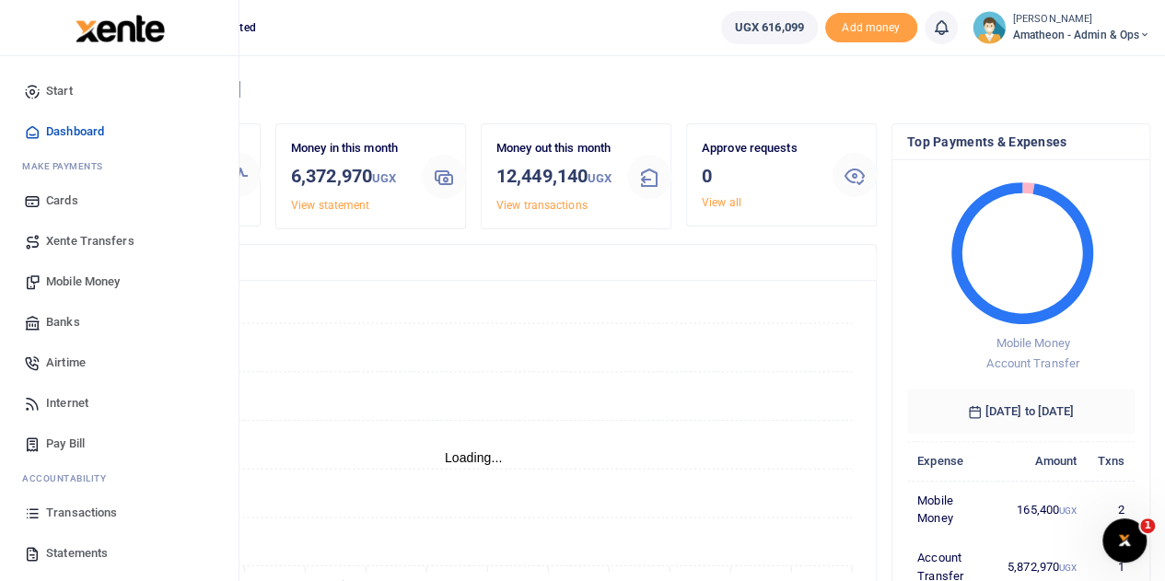
click at [54, 285] on span "Mobile Money" at bounding box center [83, 282] width 74 height 18
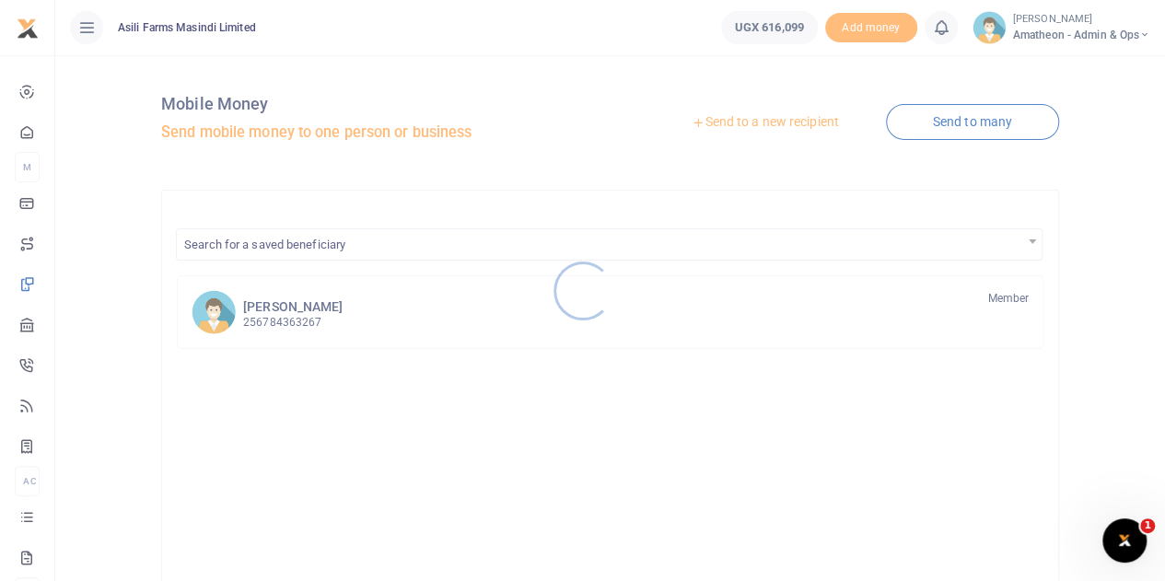
click at [739, 113] on div at bounding box center [582, 290] width 1165 height 581
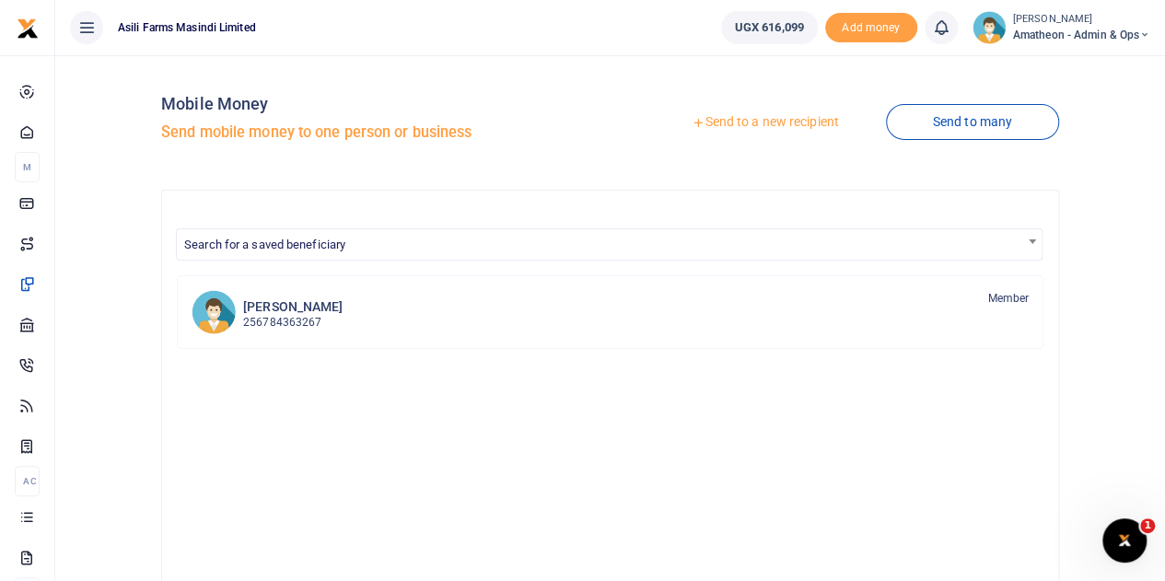
click at [738, 122] on link "Send to a new recipient" at bounding box center [765, 122] width 240 height 33
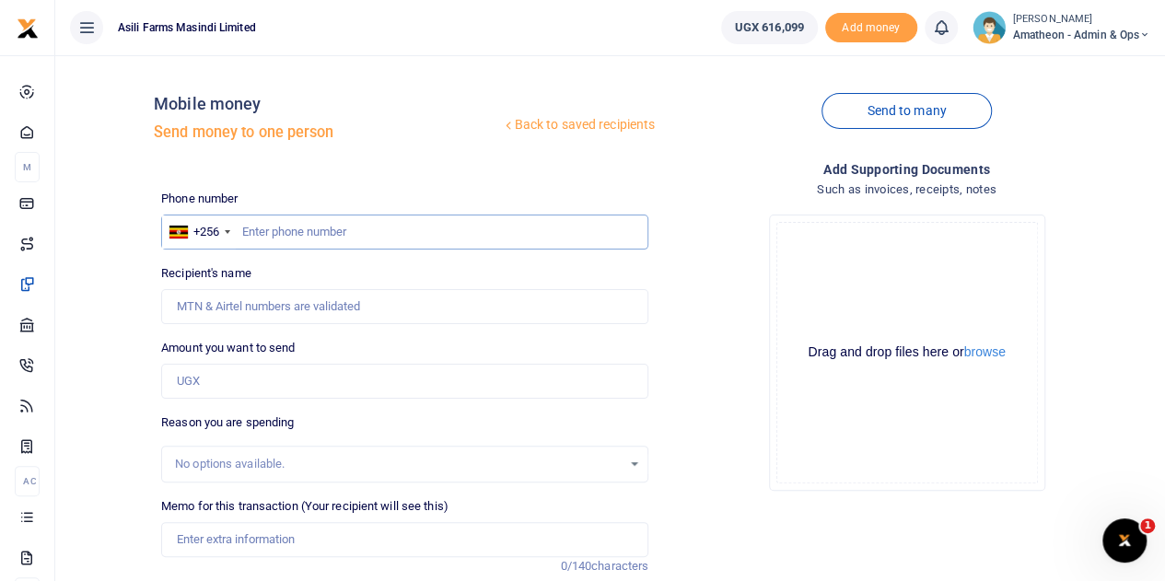
click at [409, 242] on input "text" at bounding box center [404, 232] width 487 height 35
paste input "766101562"
type input "766101562"
type input "[PERSON_NAME]"
type input "766101562"
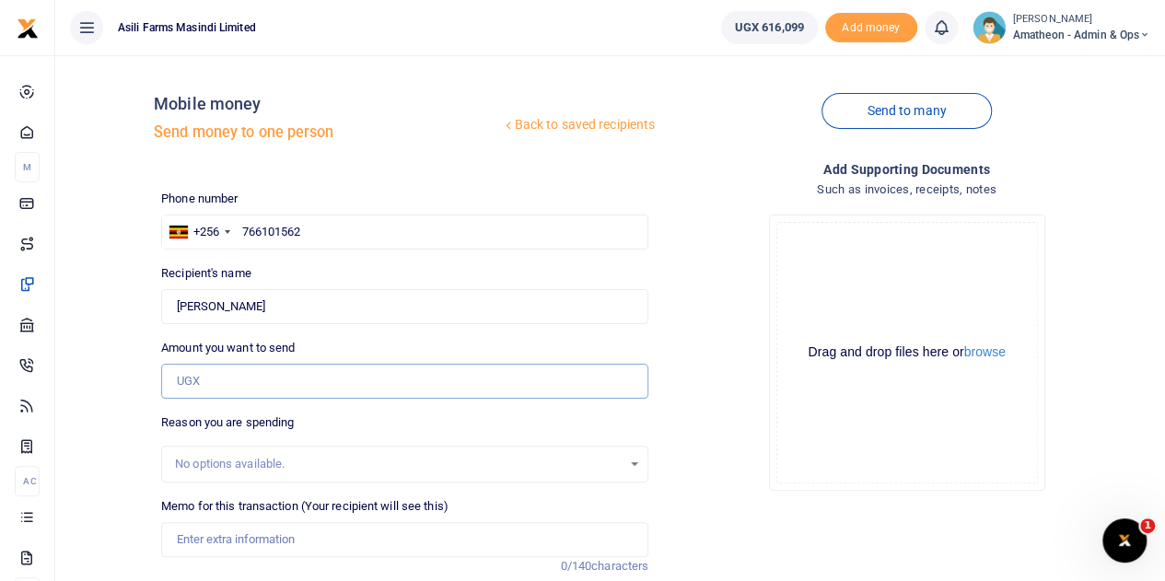
click at [216, 379] on input "Amount you want to send" at bounding box center [404, 381] width 487 height 35
type input "400,000"
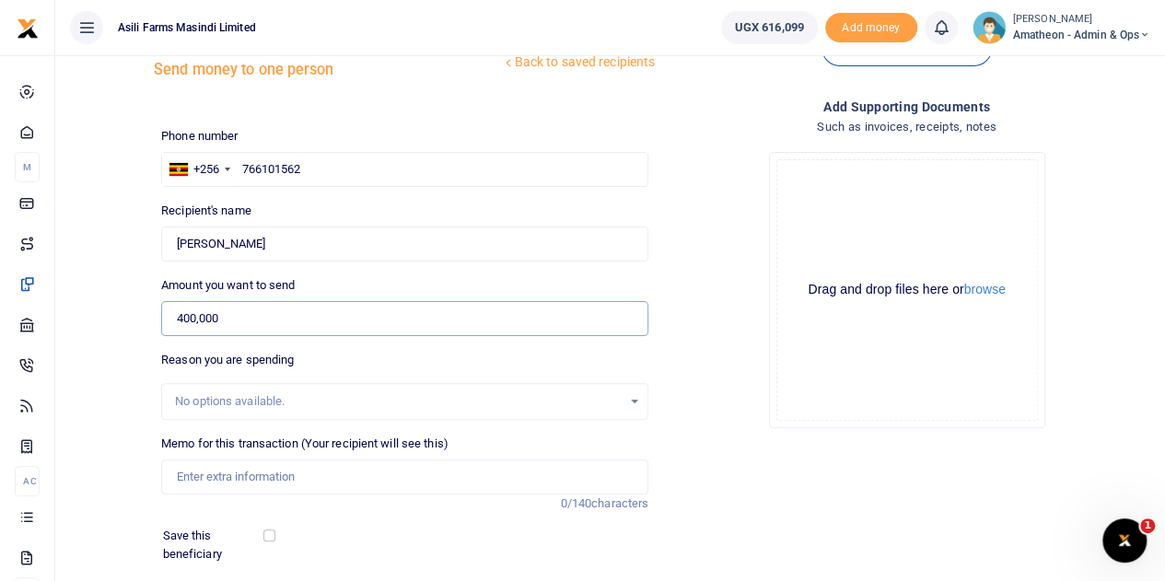
scroll to position [92, 0]
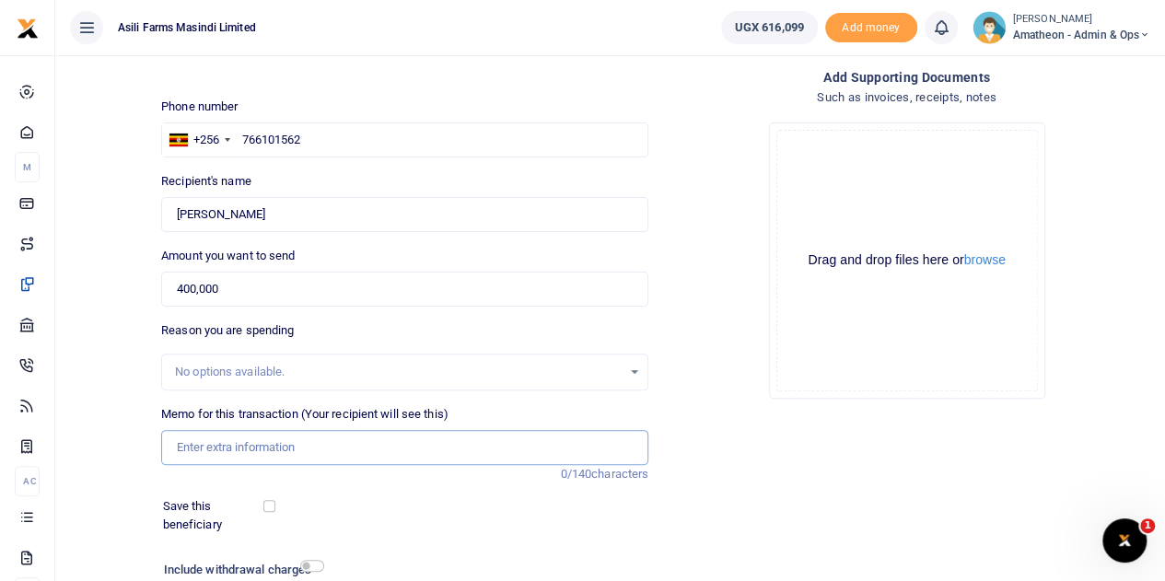
click at [218, 446] on input "Memo for this transaction (Your recipient will see this)" at bounding box center [404, 447] width 487 height 35
paste input "Security facilitation for August month 2025"
click at [335, 447] on input "Security facilitation for August month 2025" at bounding box center [404, 447] width 487 height 35
click at [337, 449] on input "Security facilitation for August month 2025" at bounding box center [404, 447] width 487 height 35
click at [379, 447] on input "Security facilitation for October month 2025" at bounding box center [404, 447] width 487 height 35
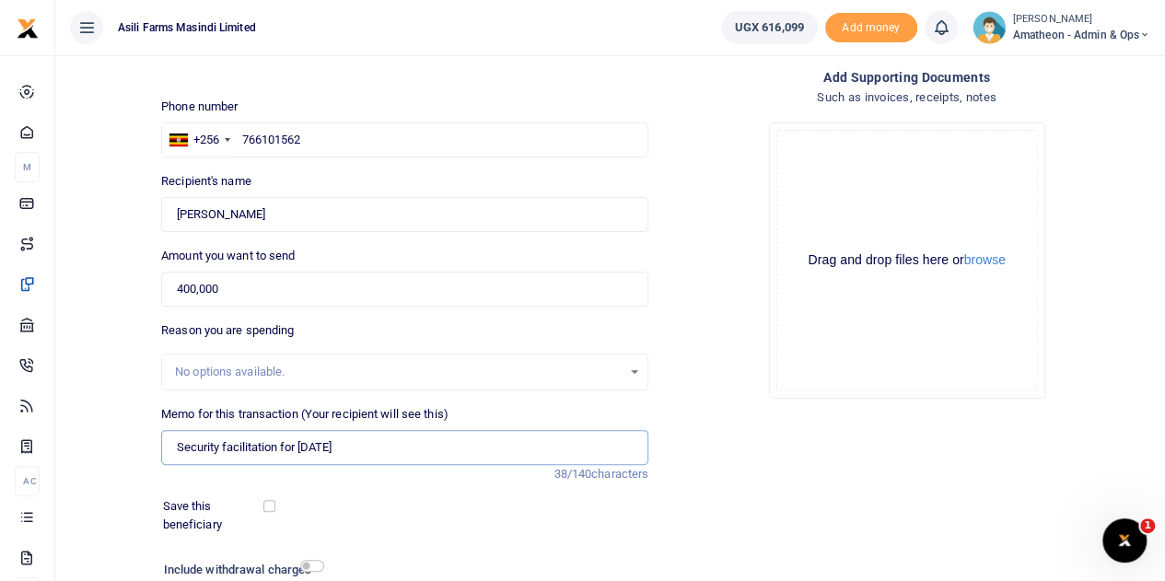
type input "Security facilitation for [DATE]"
drag, startPoint x: 184, startPoint y: 284, endPoint x: 183, endPoint y: 323, distance: 39.6
click at [184, 295] on input "400,000" at bounding box center [404, 289] width 487 height 35
type input "0"
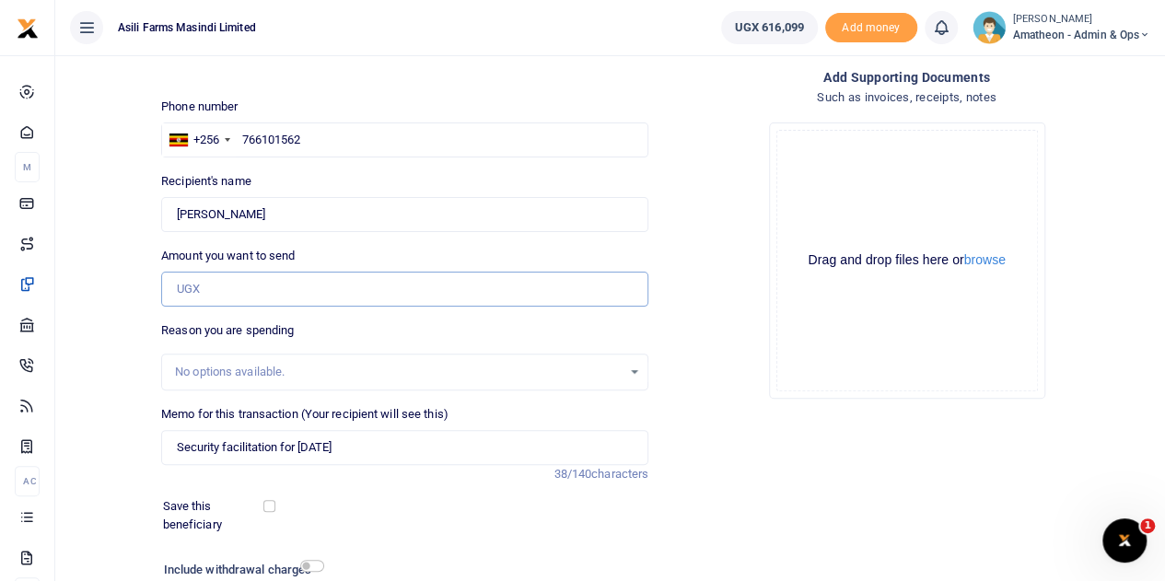
type input "0"
click at [368, 283] on input "500,000" at bounding box center [404, 289] width 487 height 35
type input "500,000"
click at [415, 456] on input "Security facilitation for [DATE]" at bounding box center [404, 447] width 487 height 35
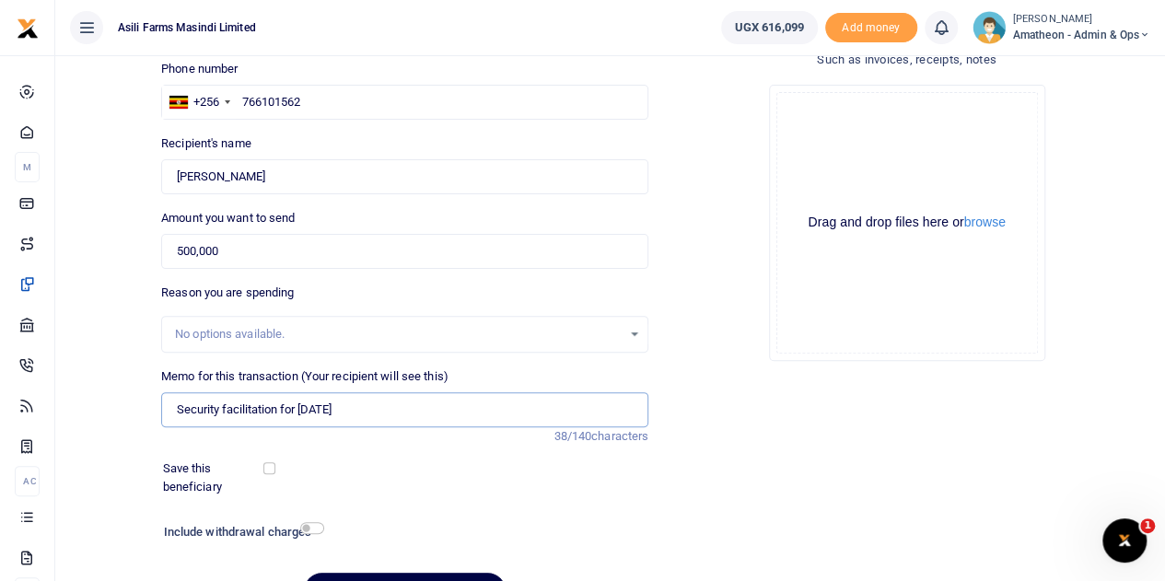
scroll to position [232, 0]
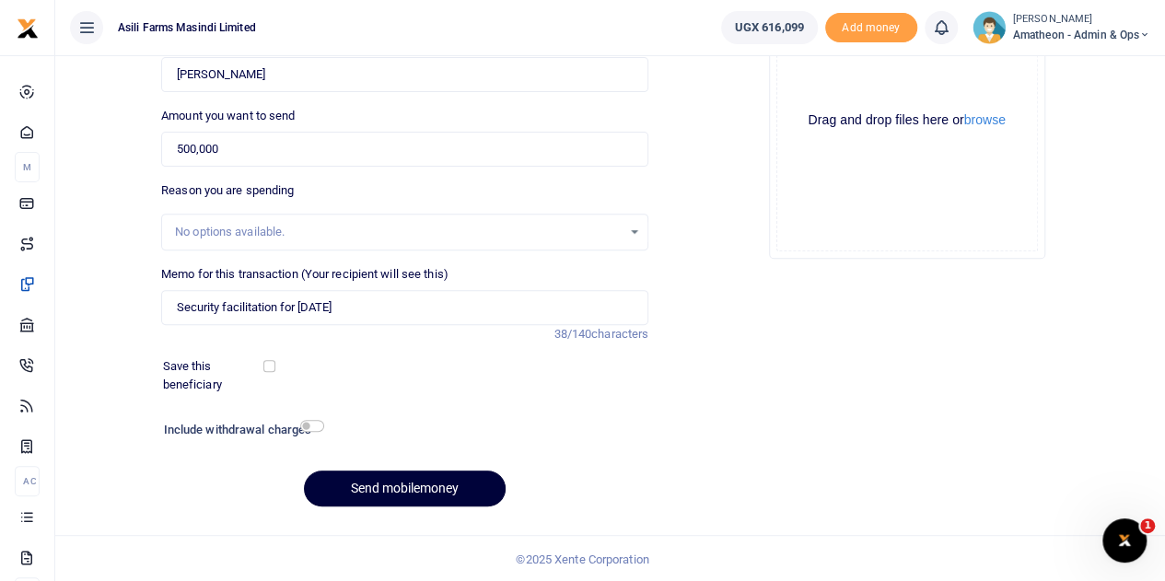
click at [403, 484] on button "Send mobilemoney" at bounding box center [405, 489] width 202 height 36
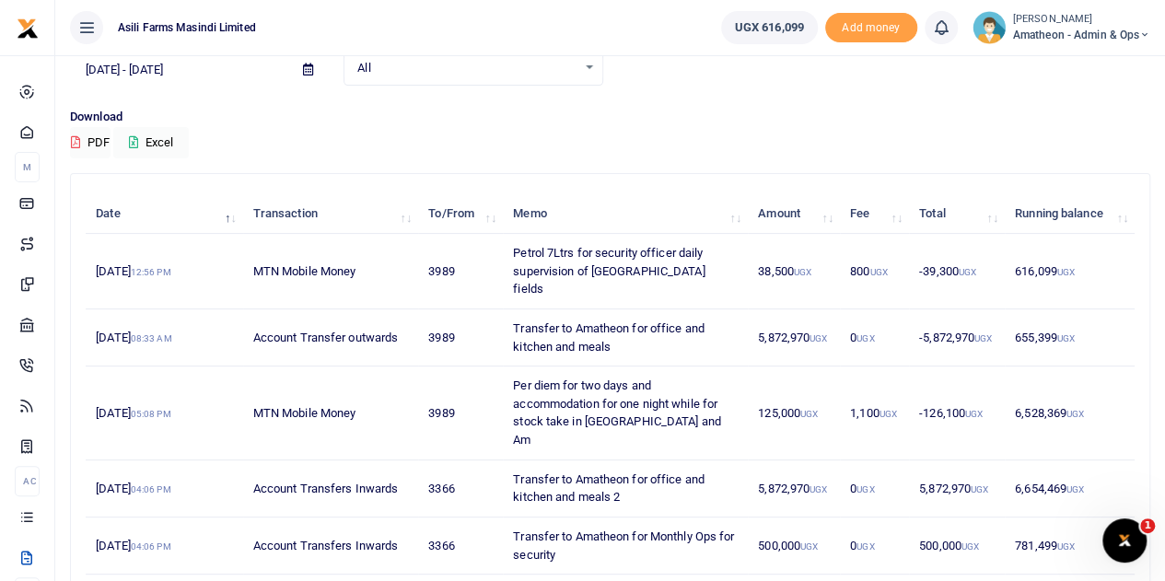
scroll to position [184, 0]
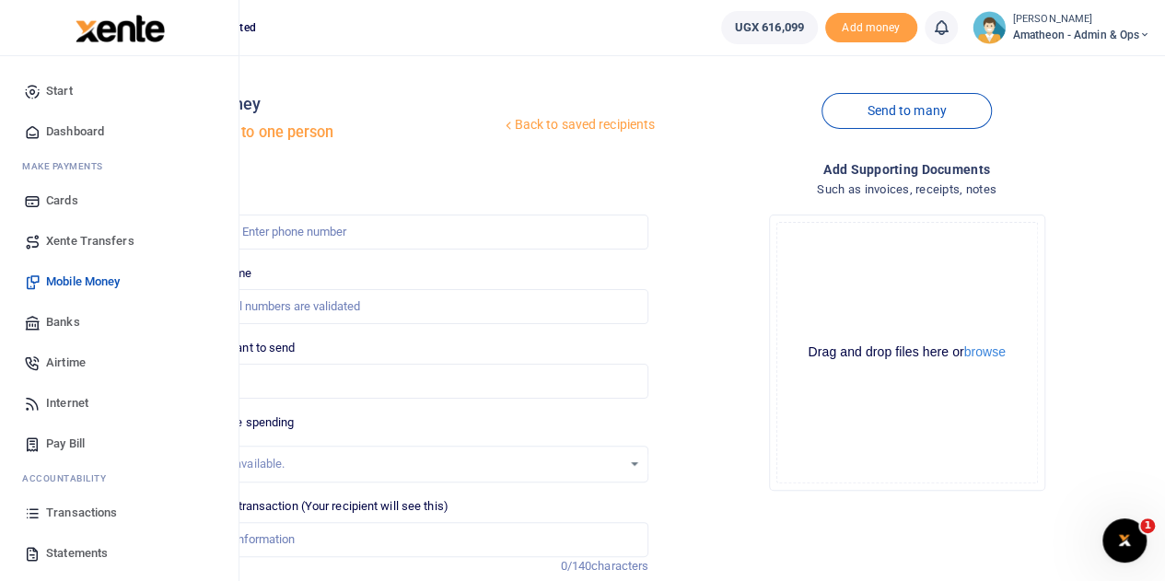
click at [64, 512] on span "Transactions" at bounding box center [81, 513] width 71 height 18
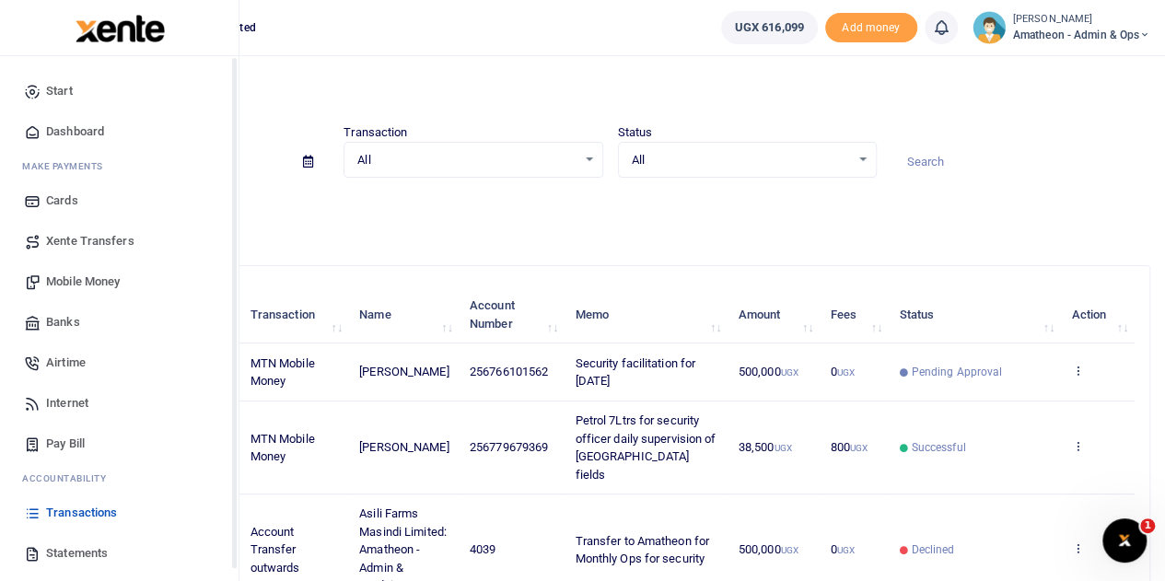
click at [81, 276] on span "Mobile Money" at bounding box center [83, 282] width 74 height 18
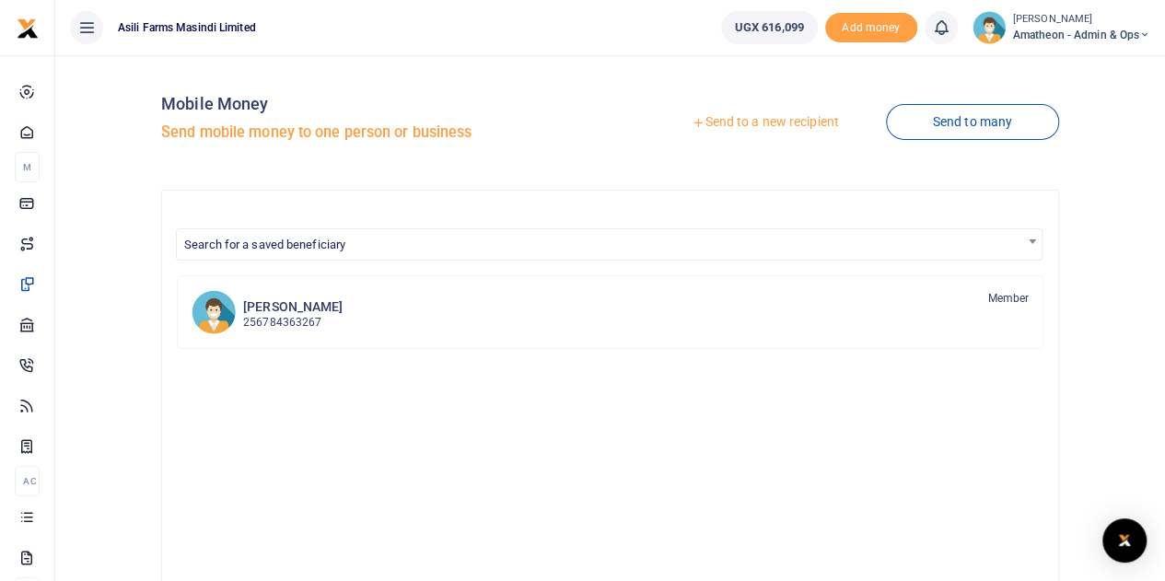
click at [769, 123] on link "Send to a new recipient" at bounding box center [765, 122] width 240 height 33
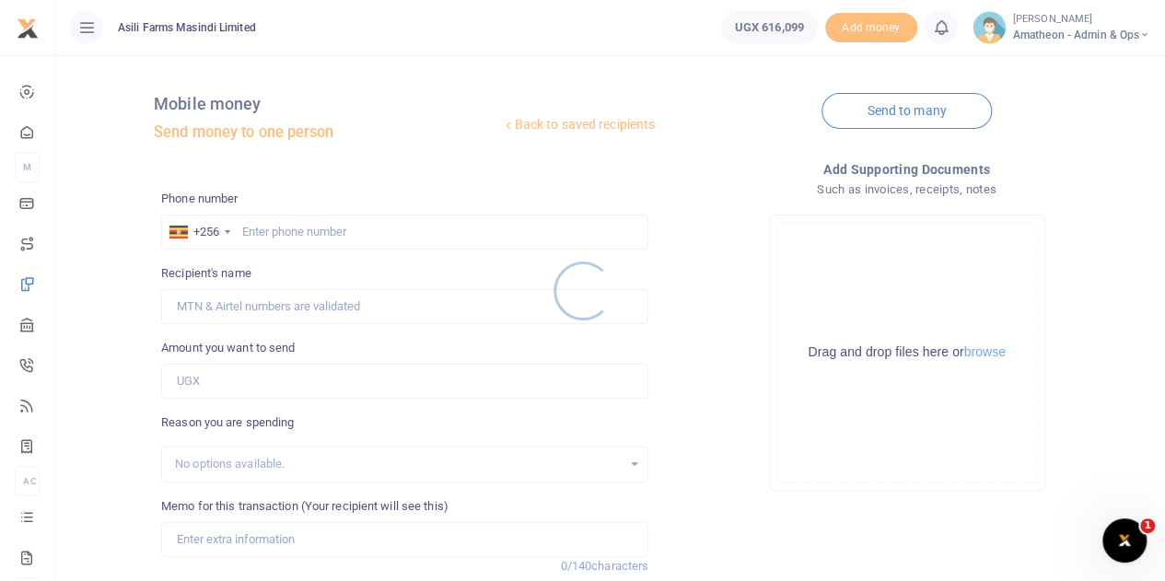
click at [982, 352] on div at bounding box center [582, 290] width 1165 height 581
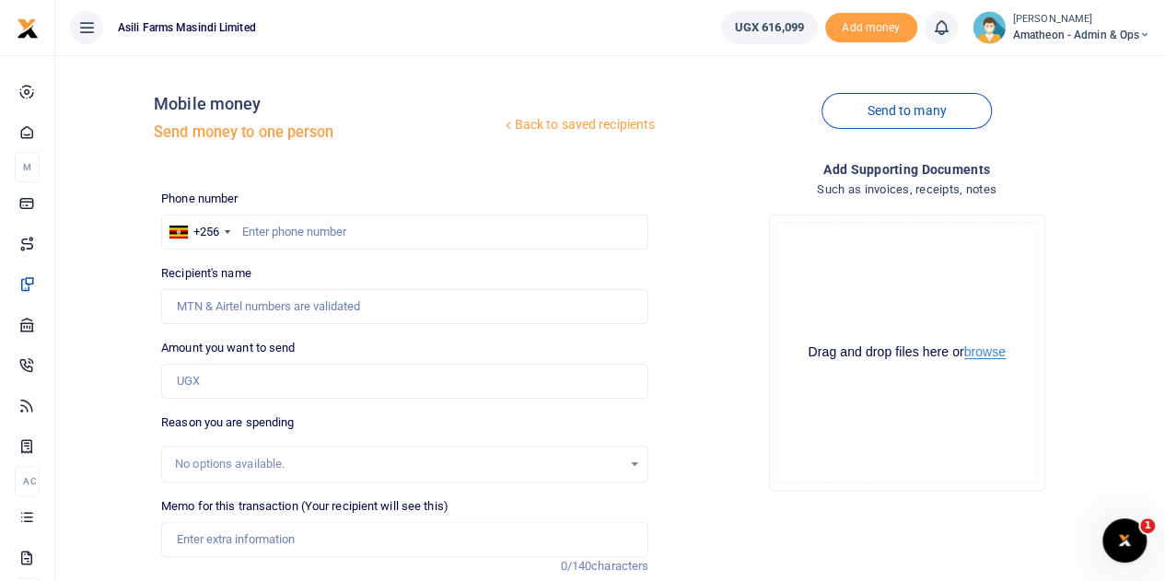
click at [990, 353] on button "browse" at bounding box center [984, 352] width 41 height 14
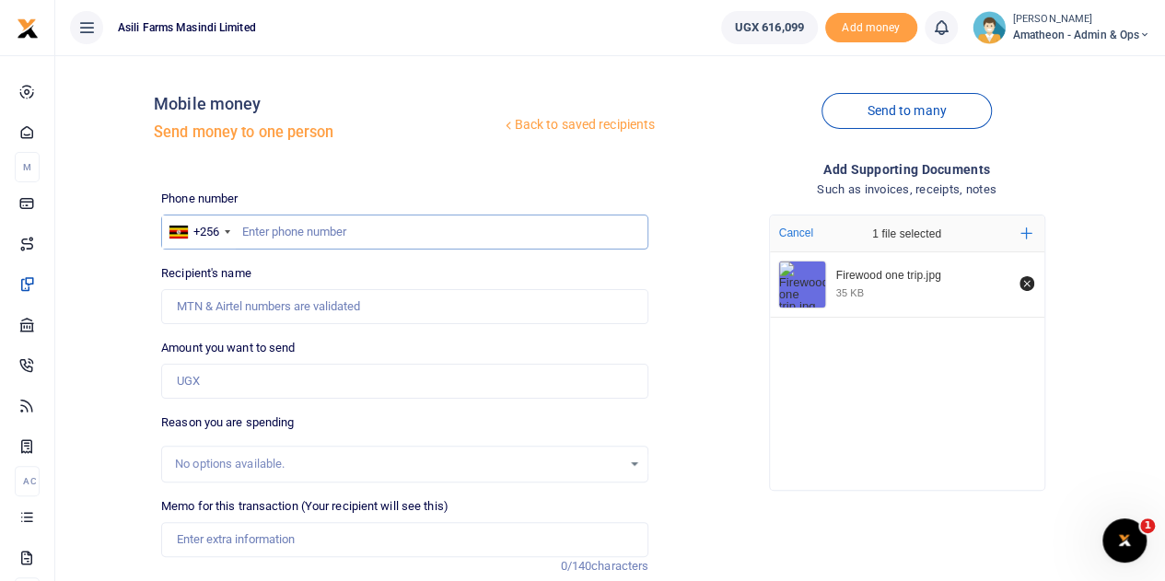
click at [350, 235] on input "text" at bounding box center [404, 232] width 487 height 35
type input "773865719"
type input "[PERSON_NAME]"
type input "773865719"
click at [254, 376] on input "Amount you want to send" at bounding box center [404, 381] width 487 height 35
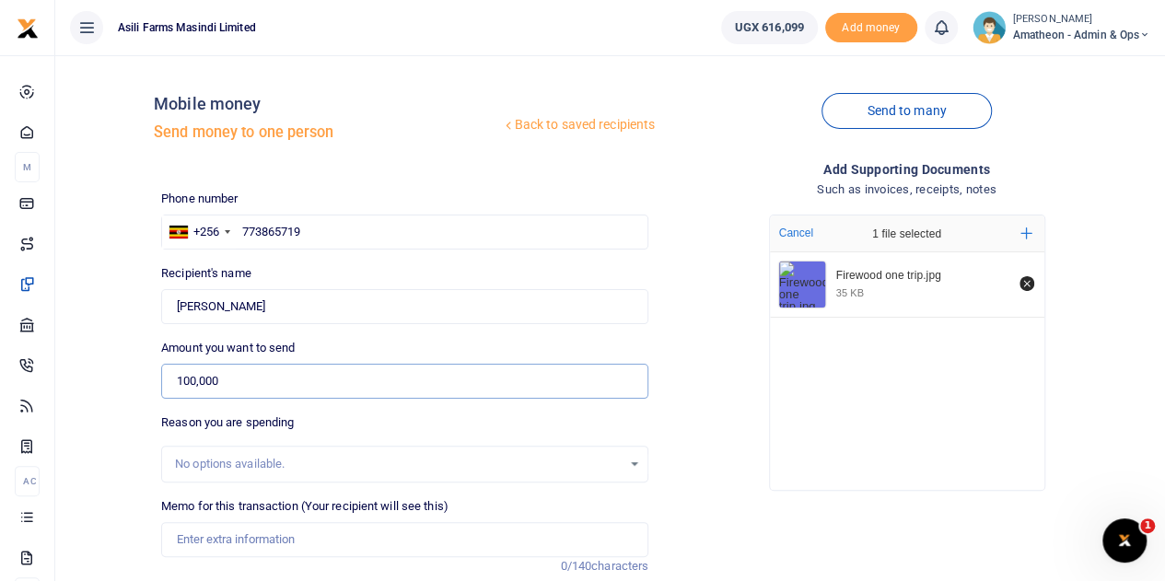
type input "100,000"
click at [347, 425] on div "Reason you are spending No options available." at bounding box center [404, 448] width 487 height 69
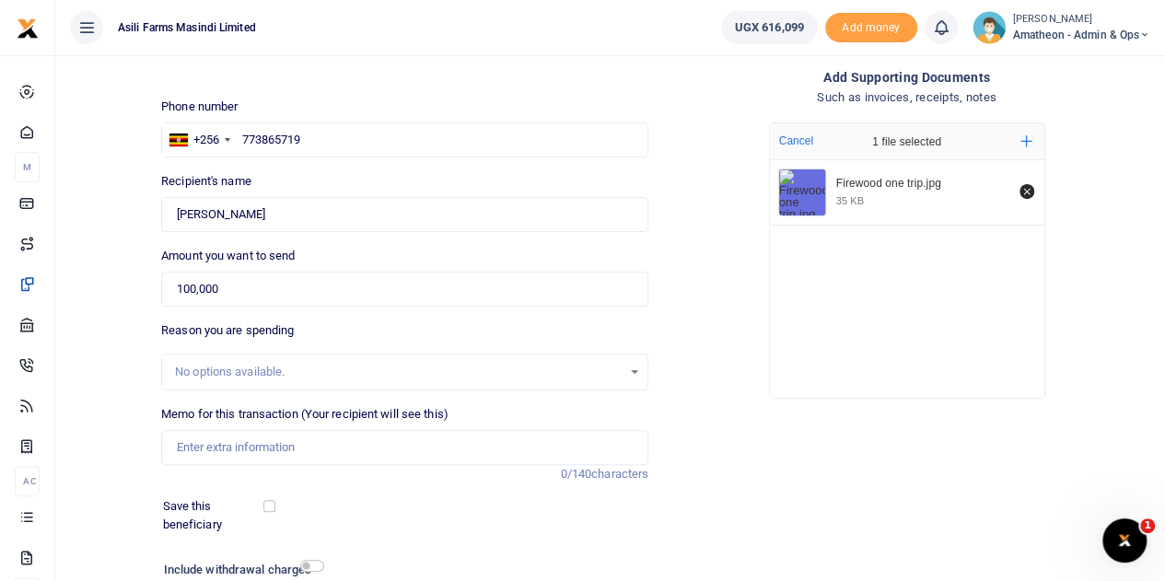
scroll to position [184, 0]
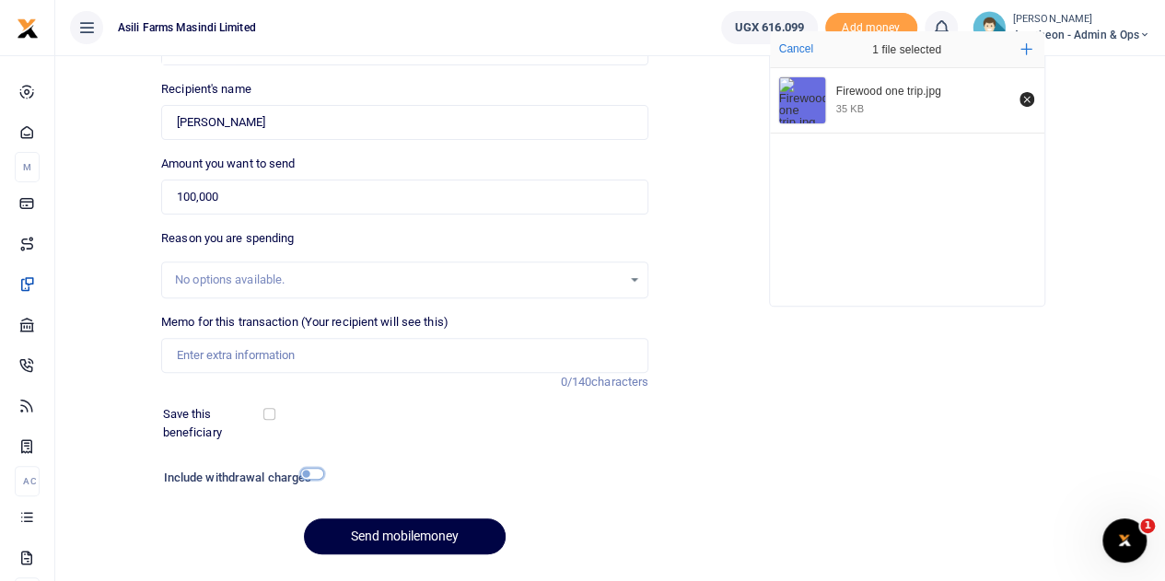
click at [309, 473] on input "checkbox" at bounding box center [312, 474] width 24 height 12
checkbox input "true"
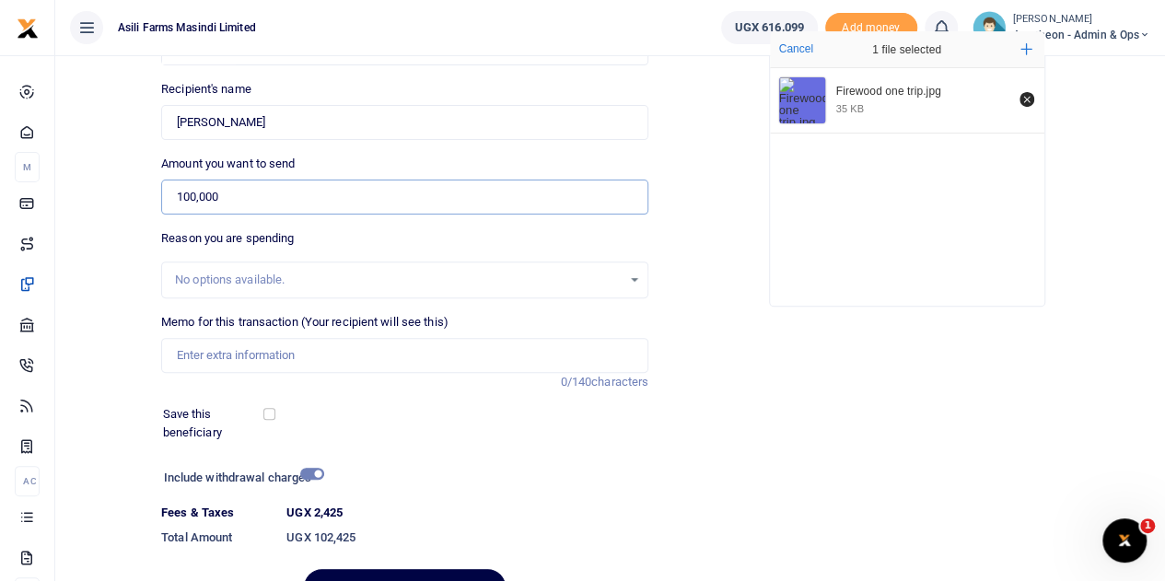
drag, startPoint x: 254, startPoint y: 197, endPoint x: 170, endPoint y: 199, distance: 83.8
click at [170, 199] on input "100,000" at bounding box center [404, 197] width 487 height 35
type input "102,500"
click at [387, 488] on div at bounding box center [467, 479] width 291 height 29
click at [315, 474] on input "checkbox" at bounding box center [312, 474] width 24 height 12
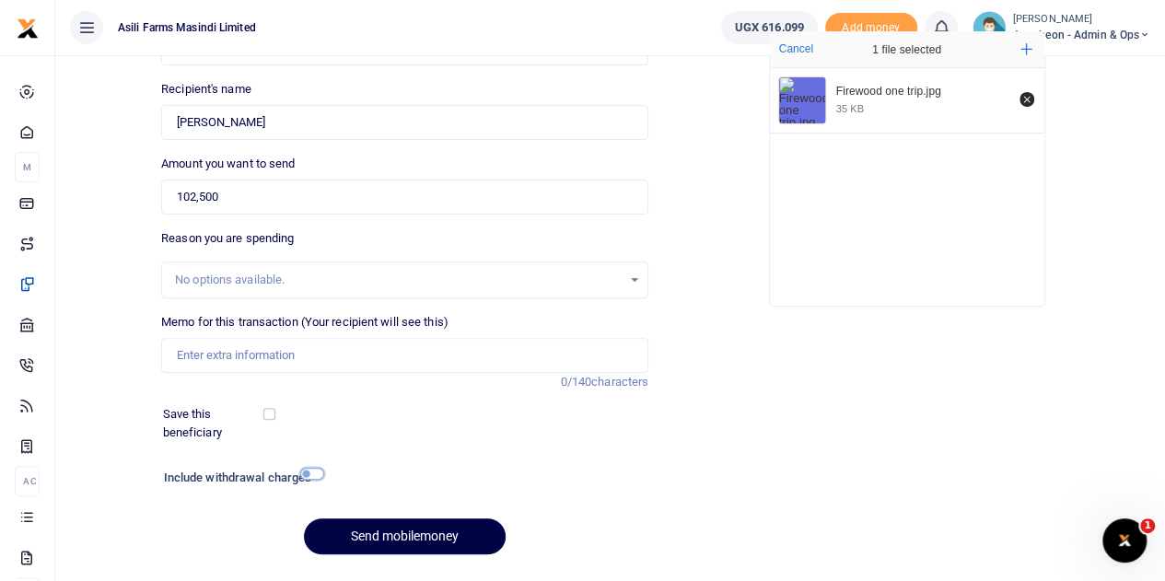
click at [315, 474] on input "checkbox" at bounding box center [312, 474] width 24 height 12
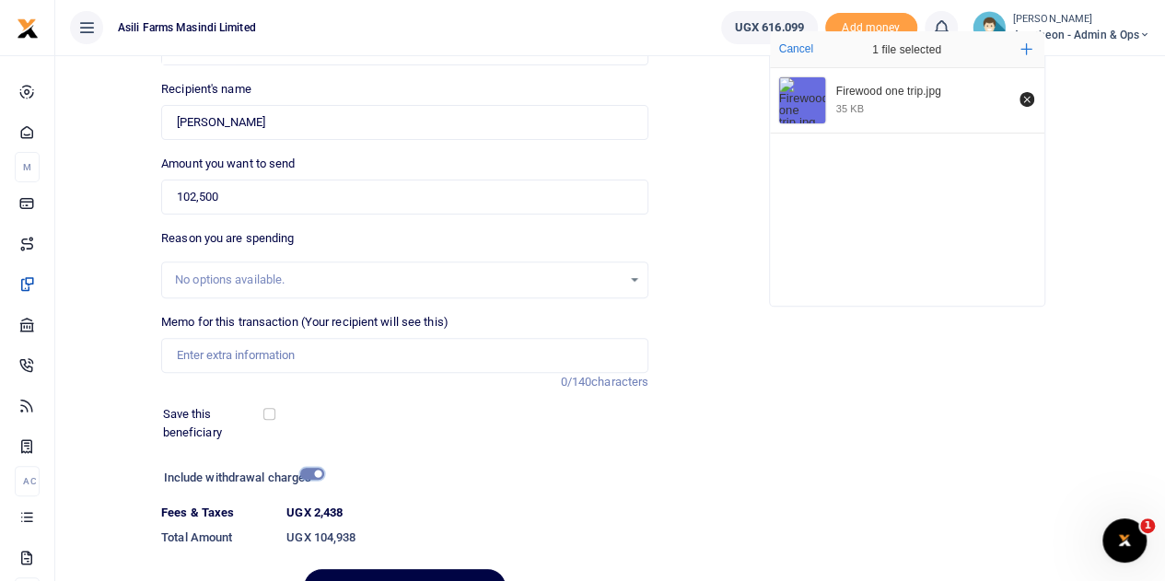
click at [315, 474] on input "checkbox" at bounding box center [312, 474] width 24 height 12
checkbox input "false"
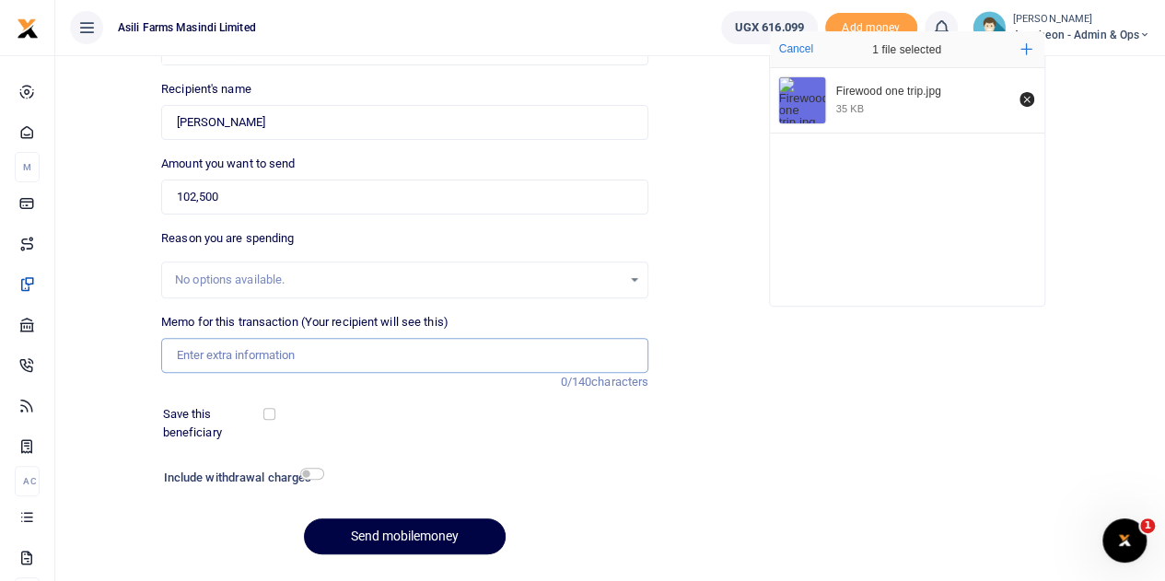
click at [227, 350] on input "Memo for this transaction (Your recipient will see this)" at bounding box center [404, 355] width 487 height 35
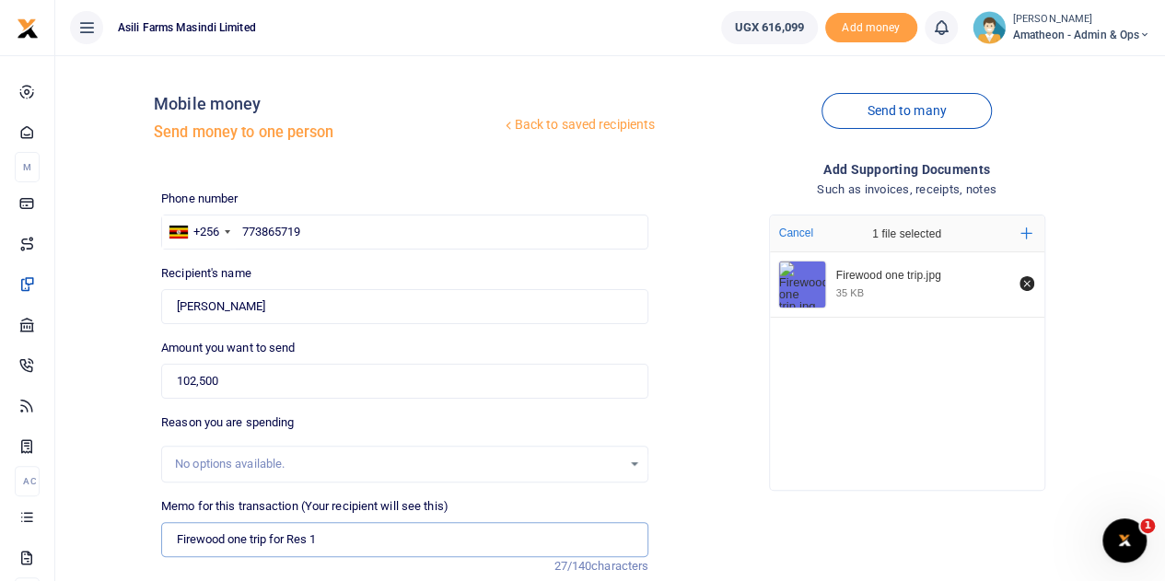
scroll to position [232, 0]
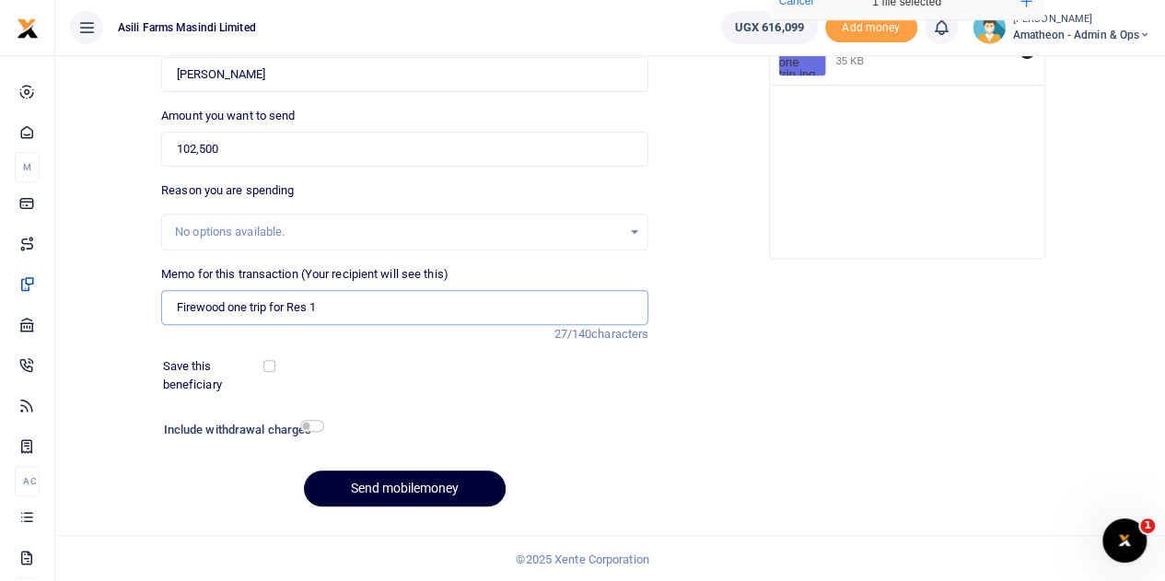
type input "Firewood one trip for Res 1"
click at [411, 482] on button "Send mobilemoney" at bounding box center [405, 489] width 202 height 36
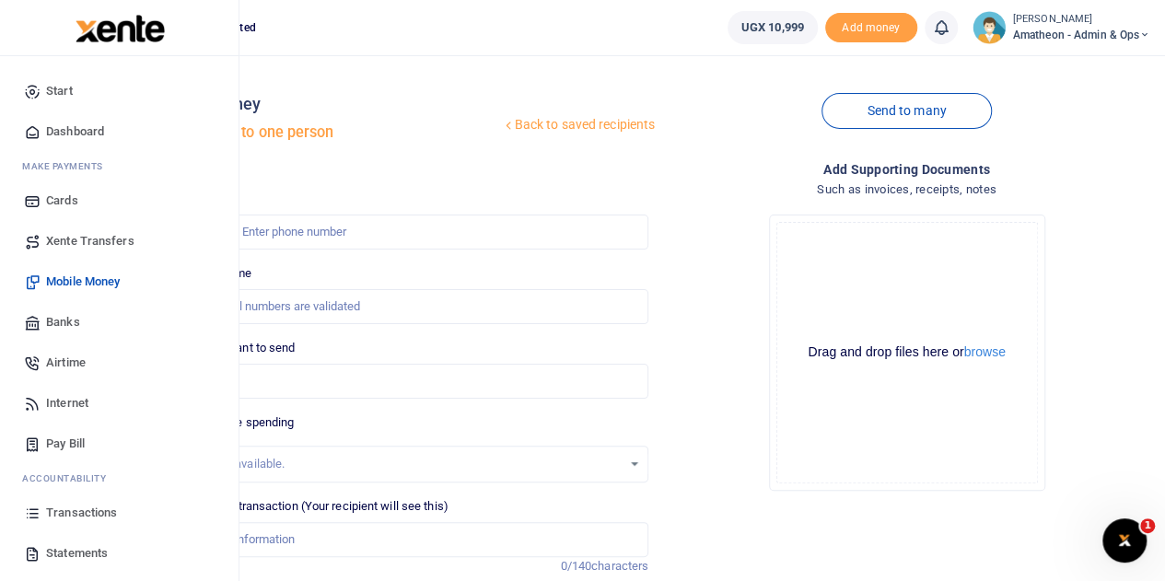
click at [59, 513] on span "Transactions" at bounding box center [81, 513] width 71 height 18
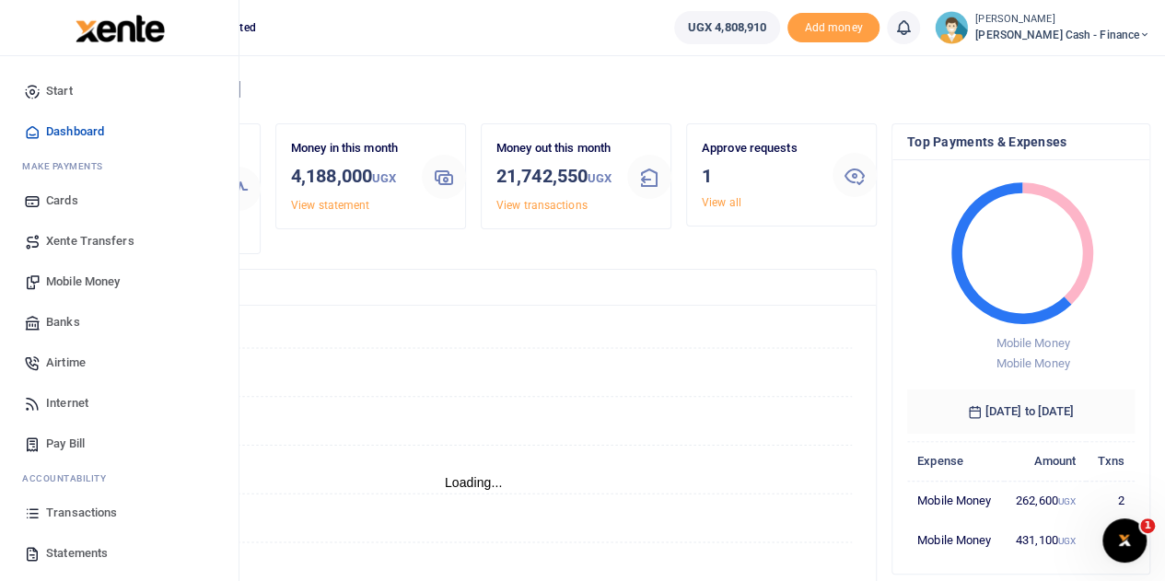
click at [63, 507] on span "Transactions" at bounding box center [81, 513] width 71 height 18
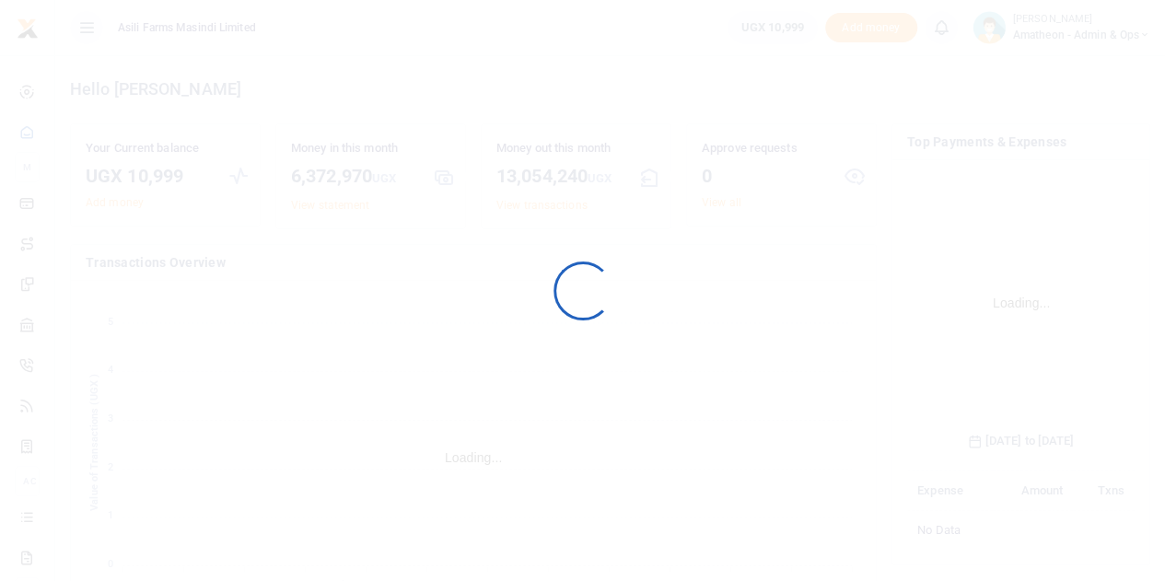
scroll to position [288, 214]
